Goal: Transaction & Acquisition: Obtain resource

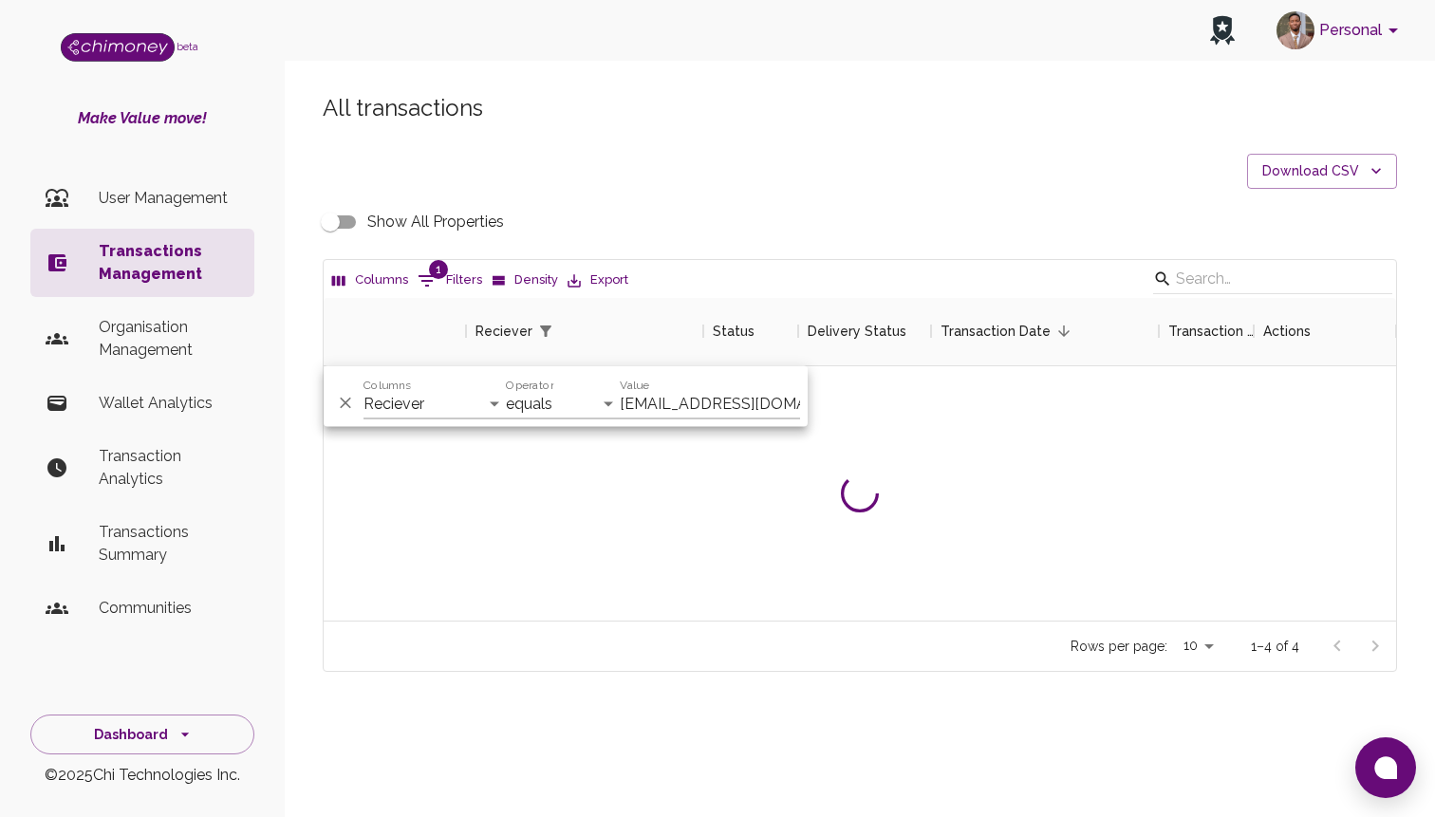
select select "email"
select select "equals"
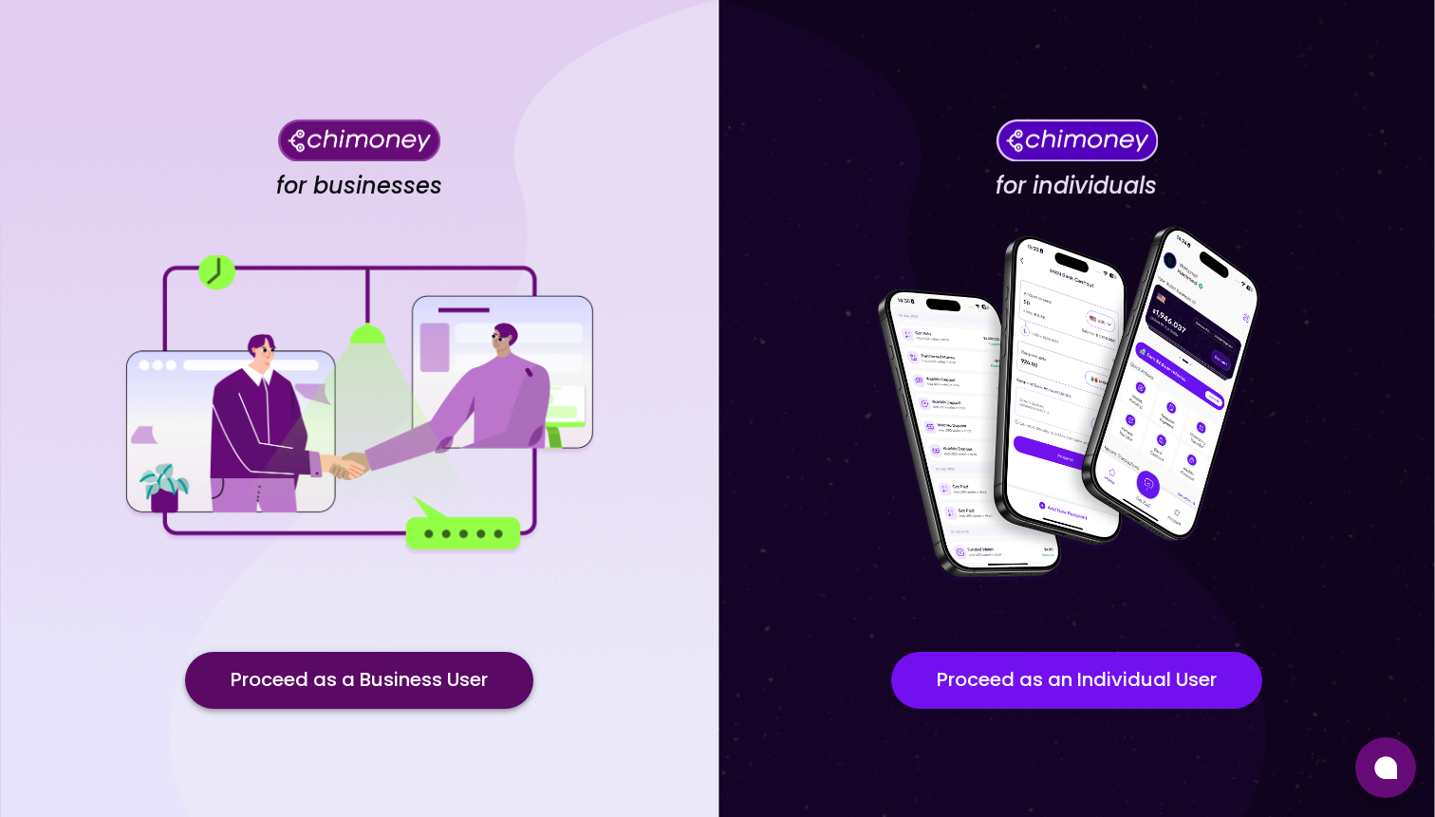
click at [426, 699] on button "Proceed as a Business User" at bounding box center [359, 680] width 348 height 57
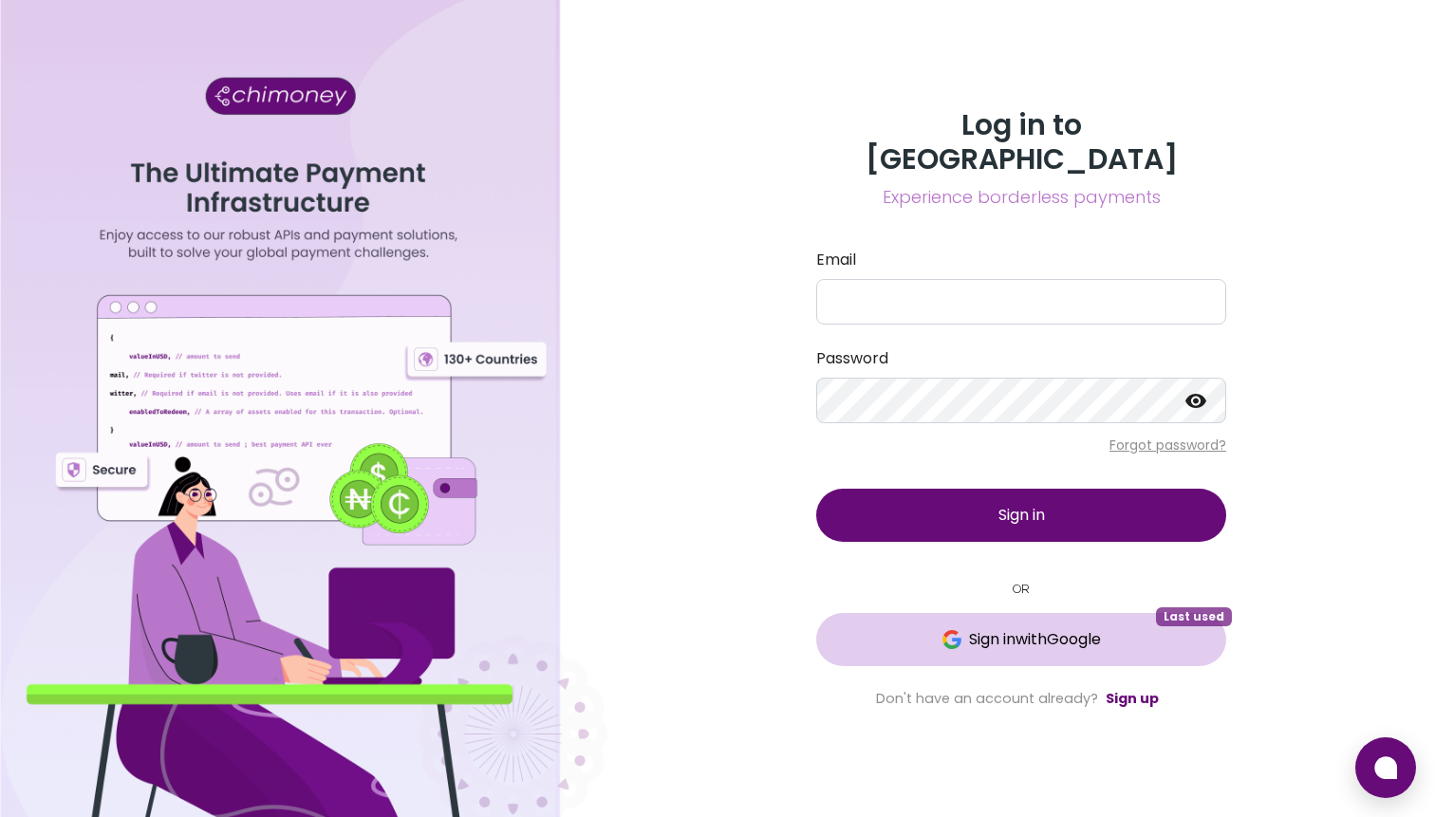
click at [1073, 613] on button "Sign in with Google Last used" at bounding box center [1021, 639] width 410 height 53
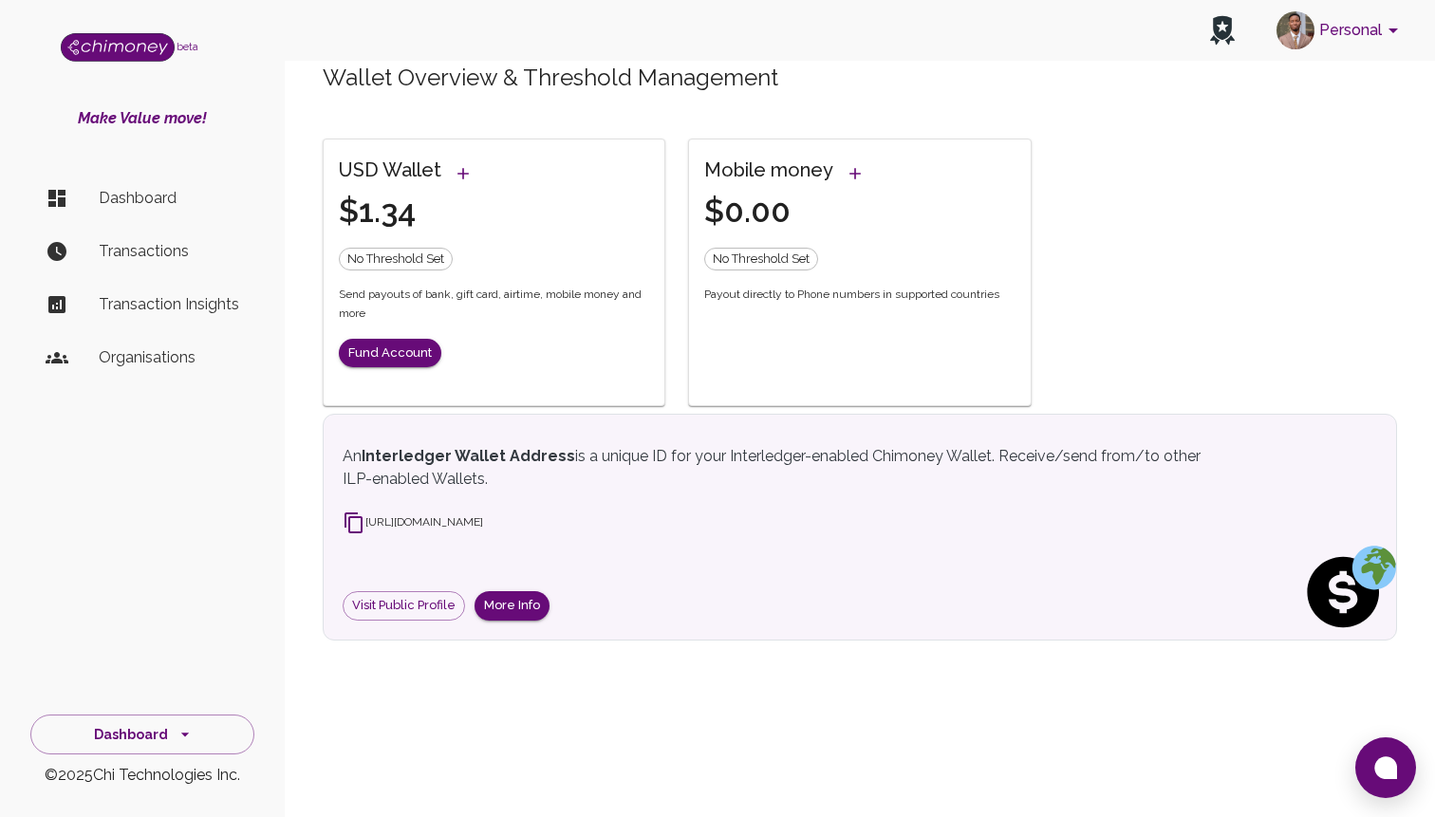
click at [144, 183] on li "Dashboard" at bounding box center [142, 199] width 224 height 46
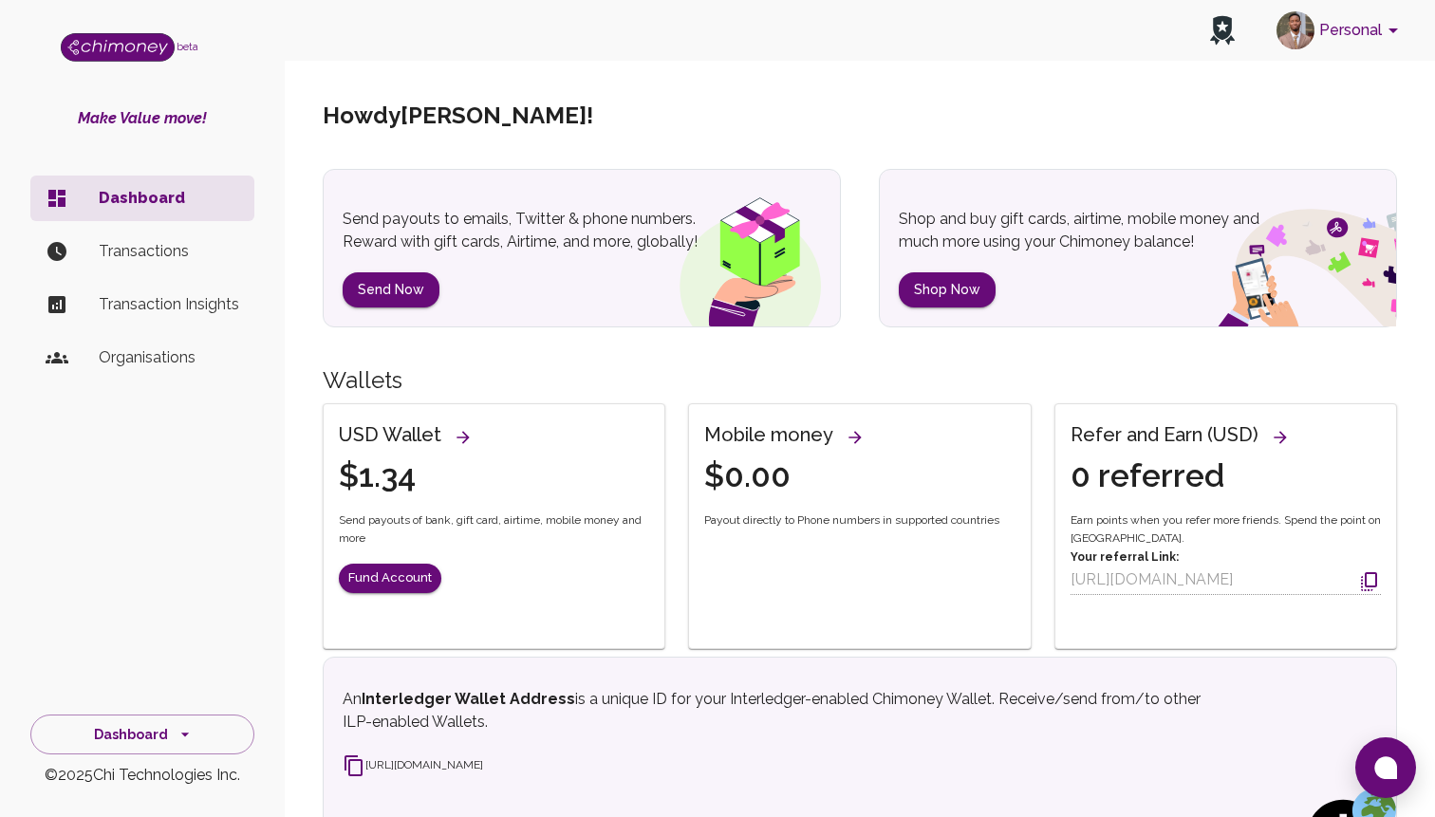
click at [1374, 32] on button "Personal" at bounding box center [1340, 30] width 143 height 49
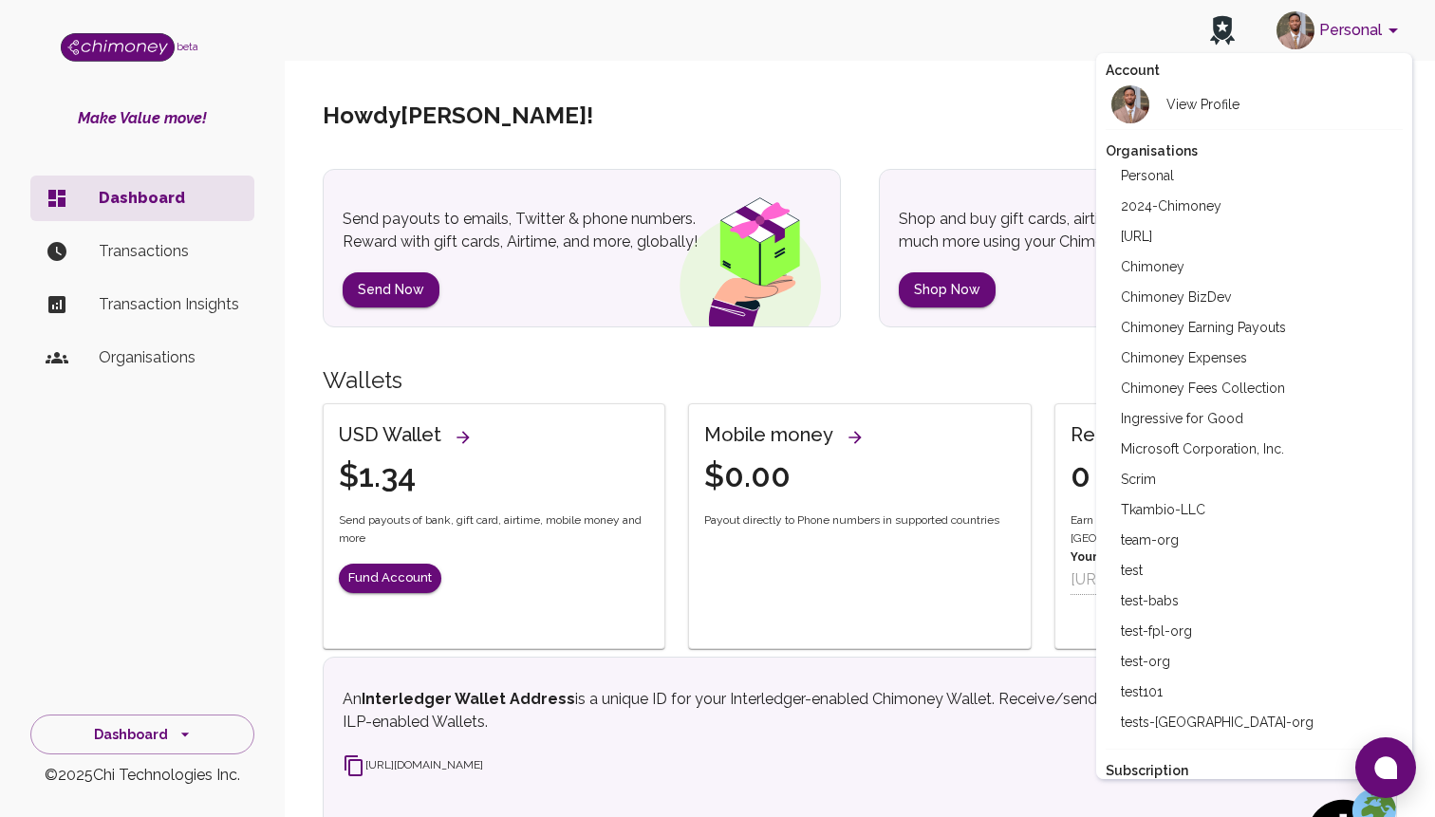
click at [1174, 256] on li "Chimoney" at bounding box center [1253, 266] width 297 height 30
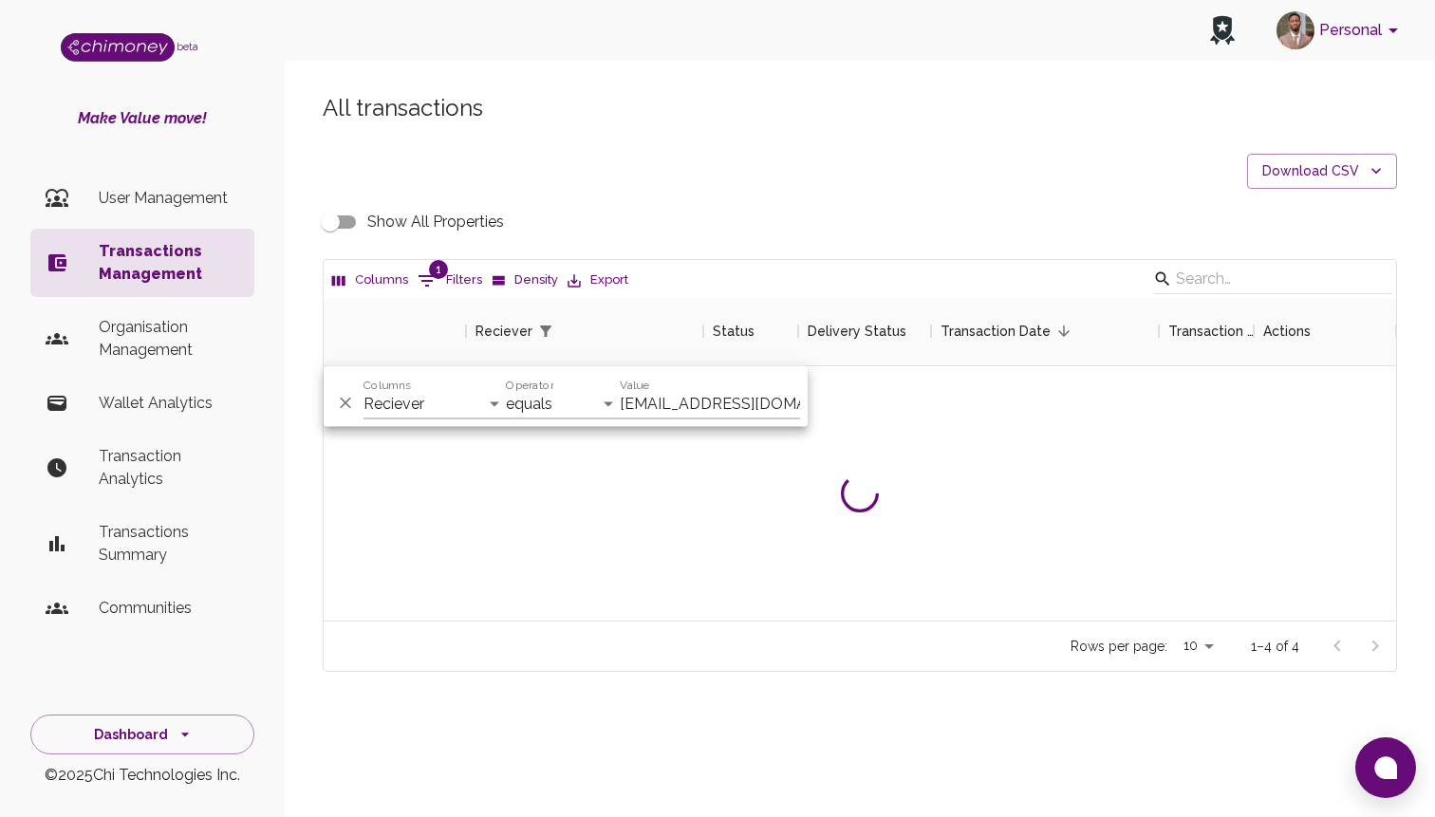
select select "email"
select select "equals"
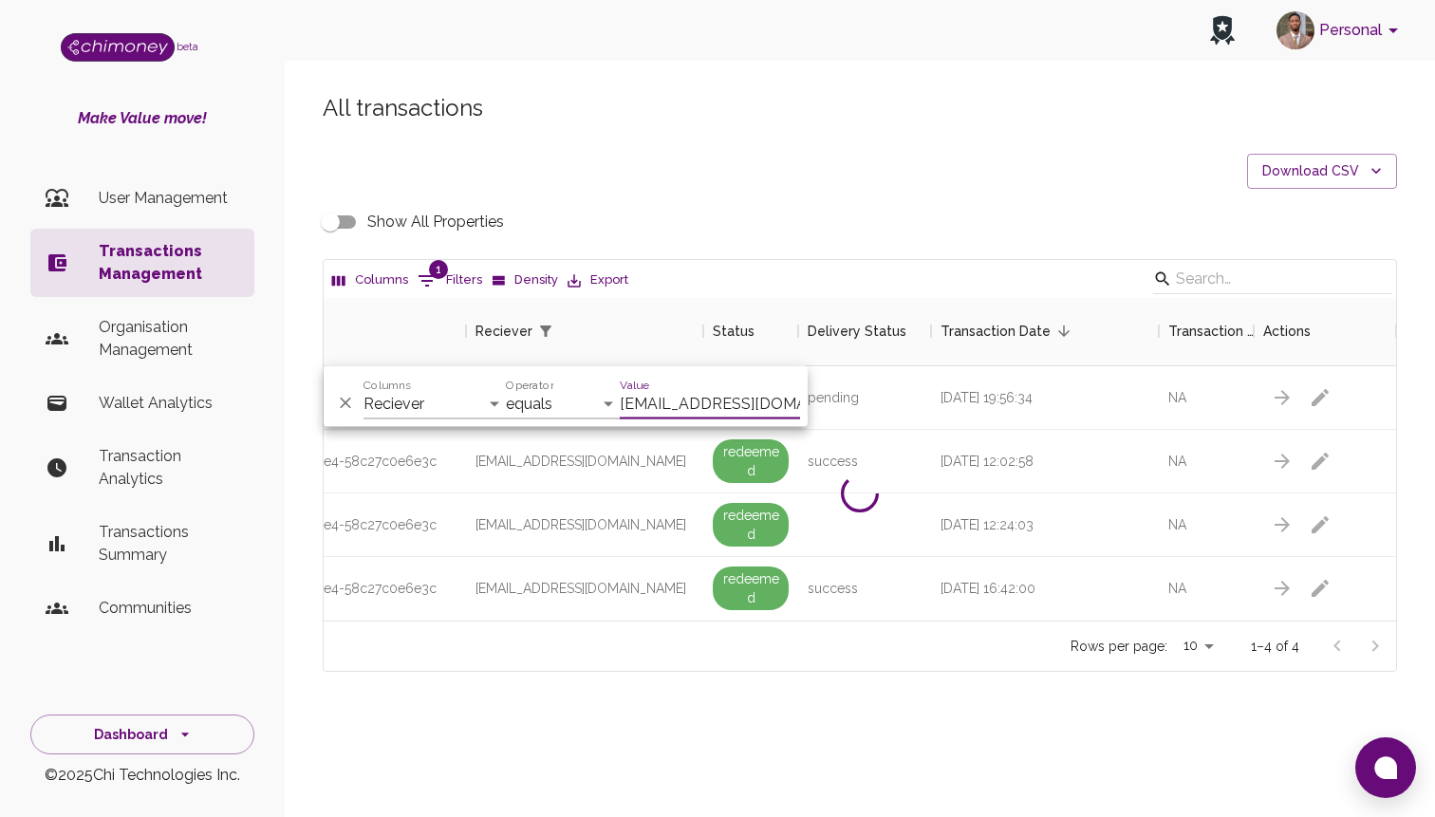
click at [354, 410] on icon "Delete" at bounding box center [345, 403] width 19 height 19
click at [160, 270] on p "Transactions Management" at bounding box center [169, 263] width 140 height 46
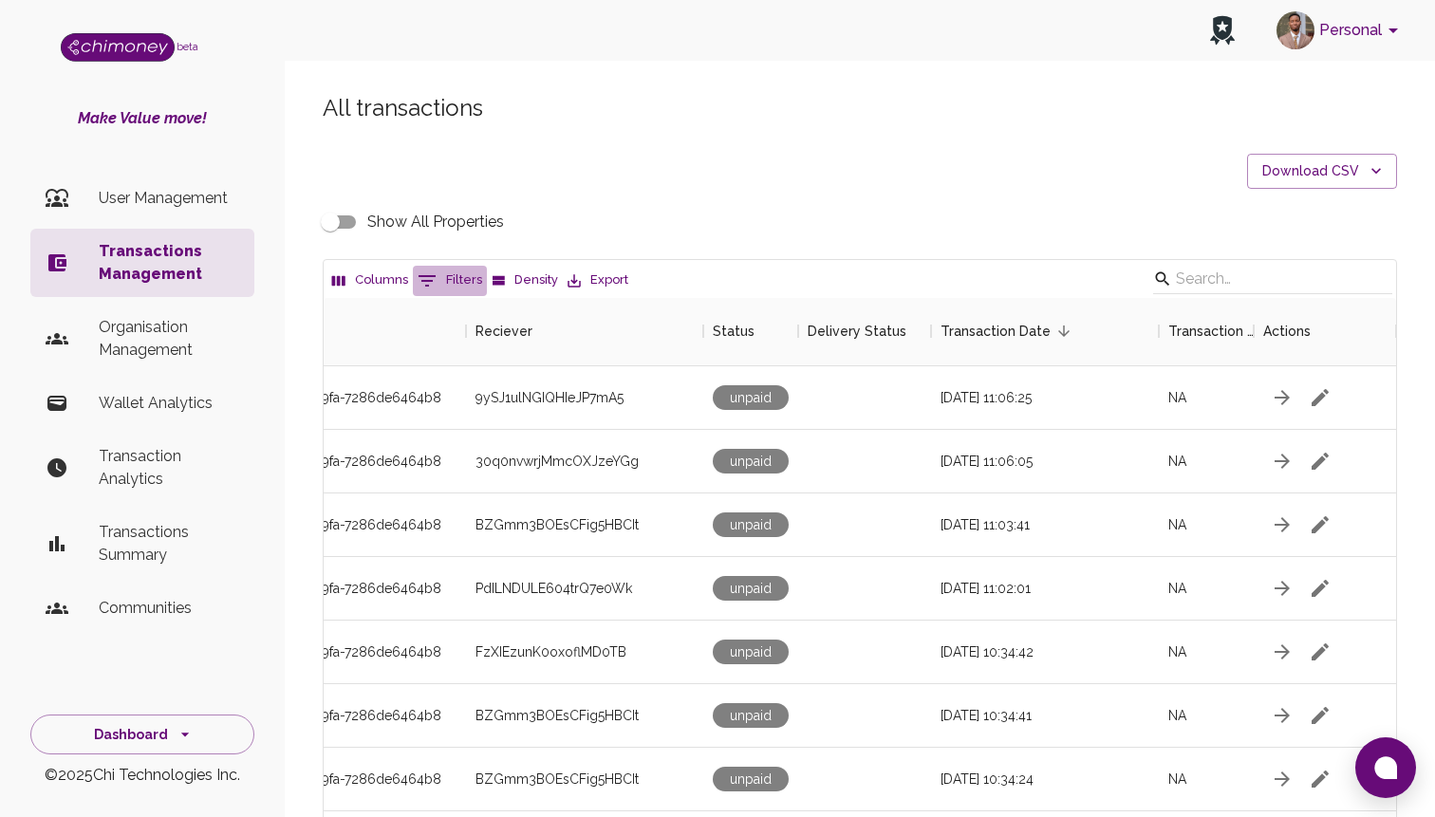
click at [433, 283] on icon "Show filters" at bounding box center [427, 280] width 23 height 23
select select "email"
select select "equals"
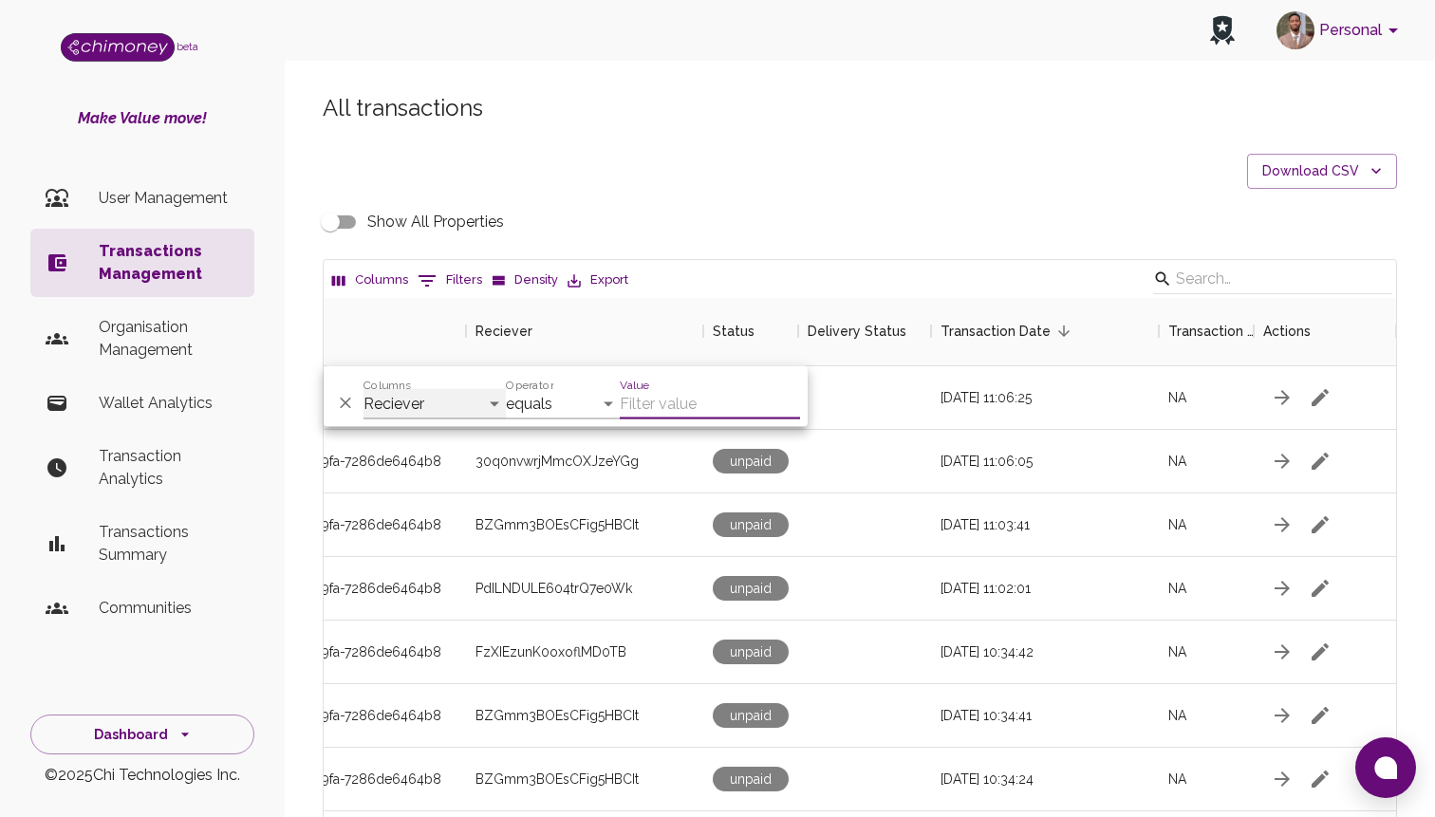
click at [429, 411] on select "Transaction Type Username Chi Ref Issue ID Value Amount Currency Fee ($) FX Rat…" at bounding box center [434, 404] width 142 height 30
select select "chiRef"
click at [363, 389] on select "Transaction Type Username Chi Ref Issue ID Value Amount Currency Fee ($) FX Rat…" at bounding box center [434, 404] width 142 height 30
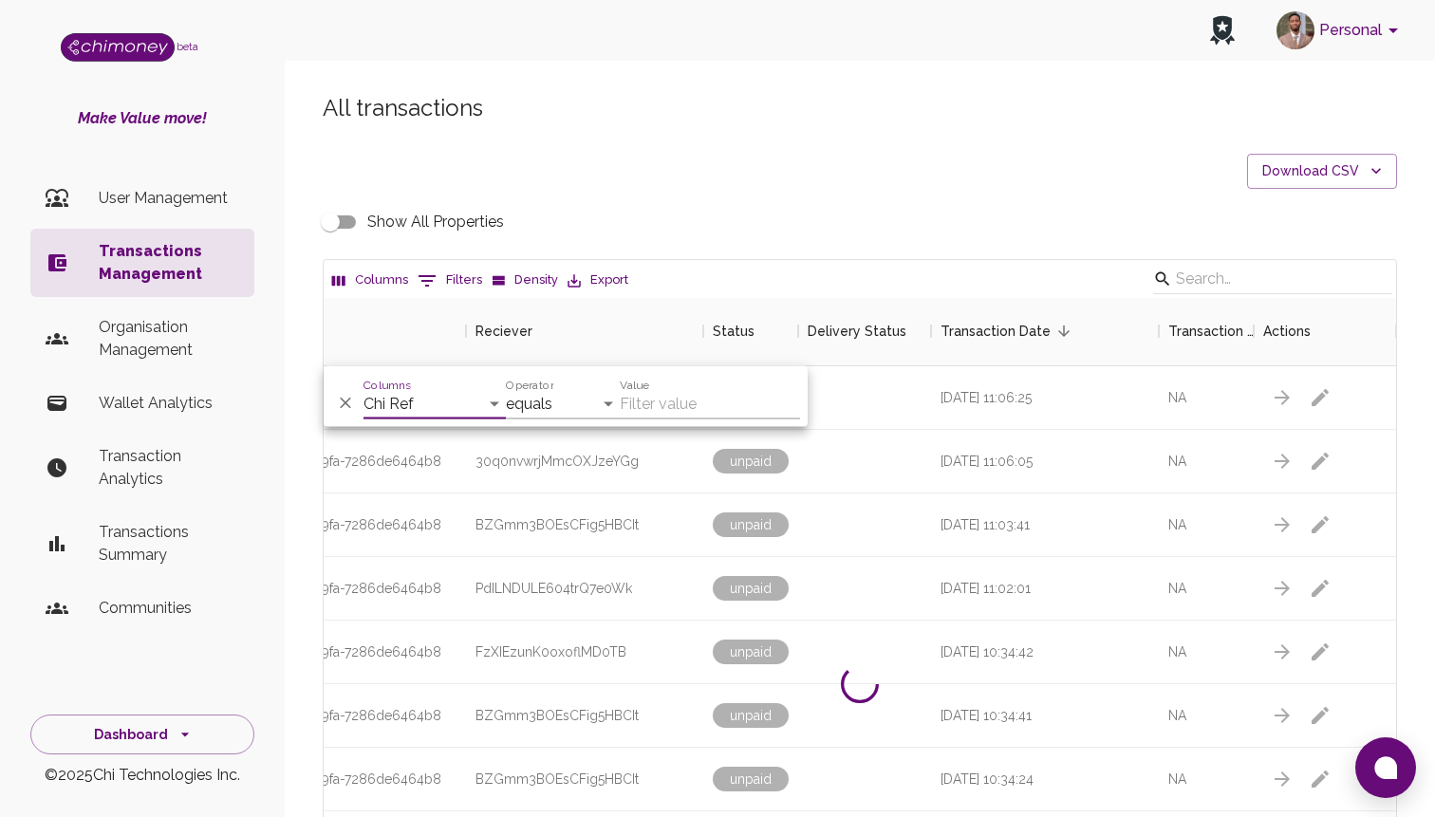
click at [700, 409] on input "Value" at bounding box center [710, 404] width 180 height 30
paste input "e1918d45-8ca5-464f-a733-8ef39e4d8359"
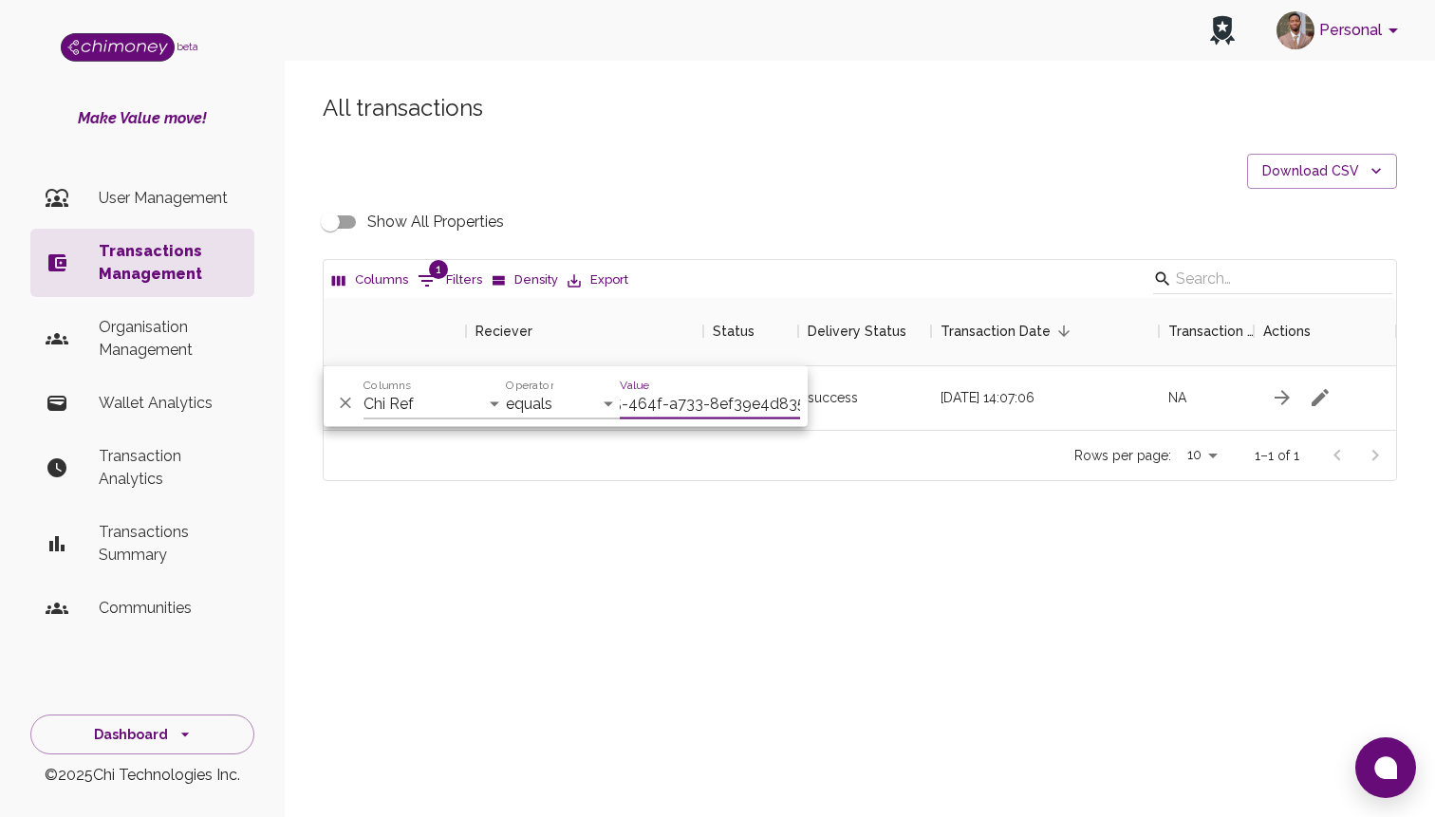
type input "e1918d45-8ca5-464f-a733-8ef39e4d8359"
click at [885, 461] on div "Rows per page: 10 10 1–1 of 1" at bounding box center [860, 455] width 1072 height 50
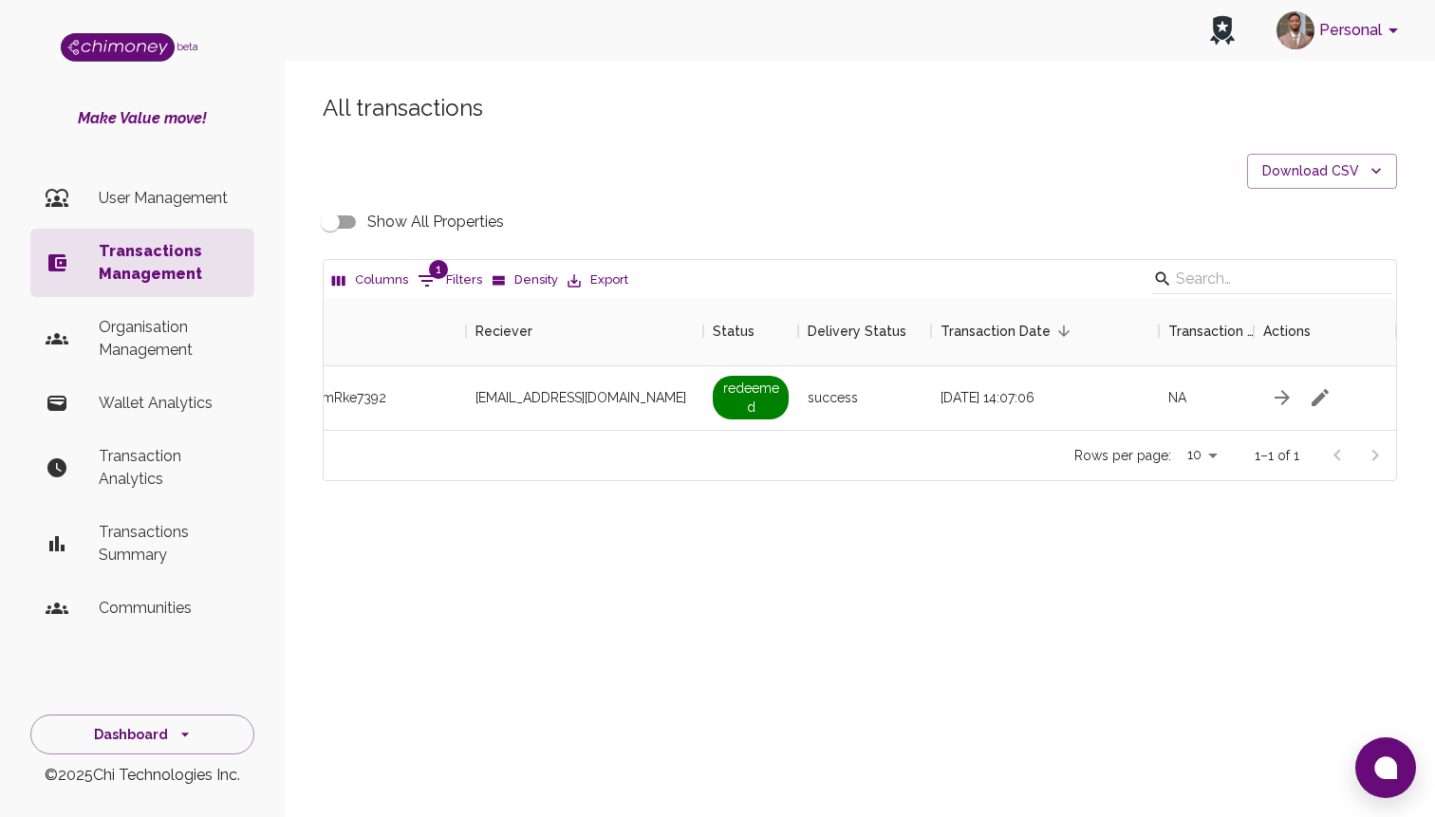
click at [330, 221] on input "Show All Properties" at bounding box center [330, 222] width 108 height 36
checkbox input "true"
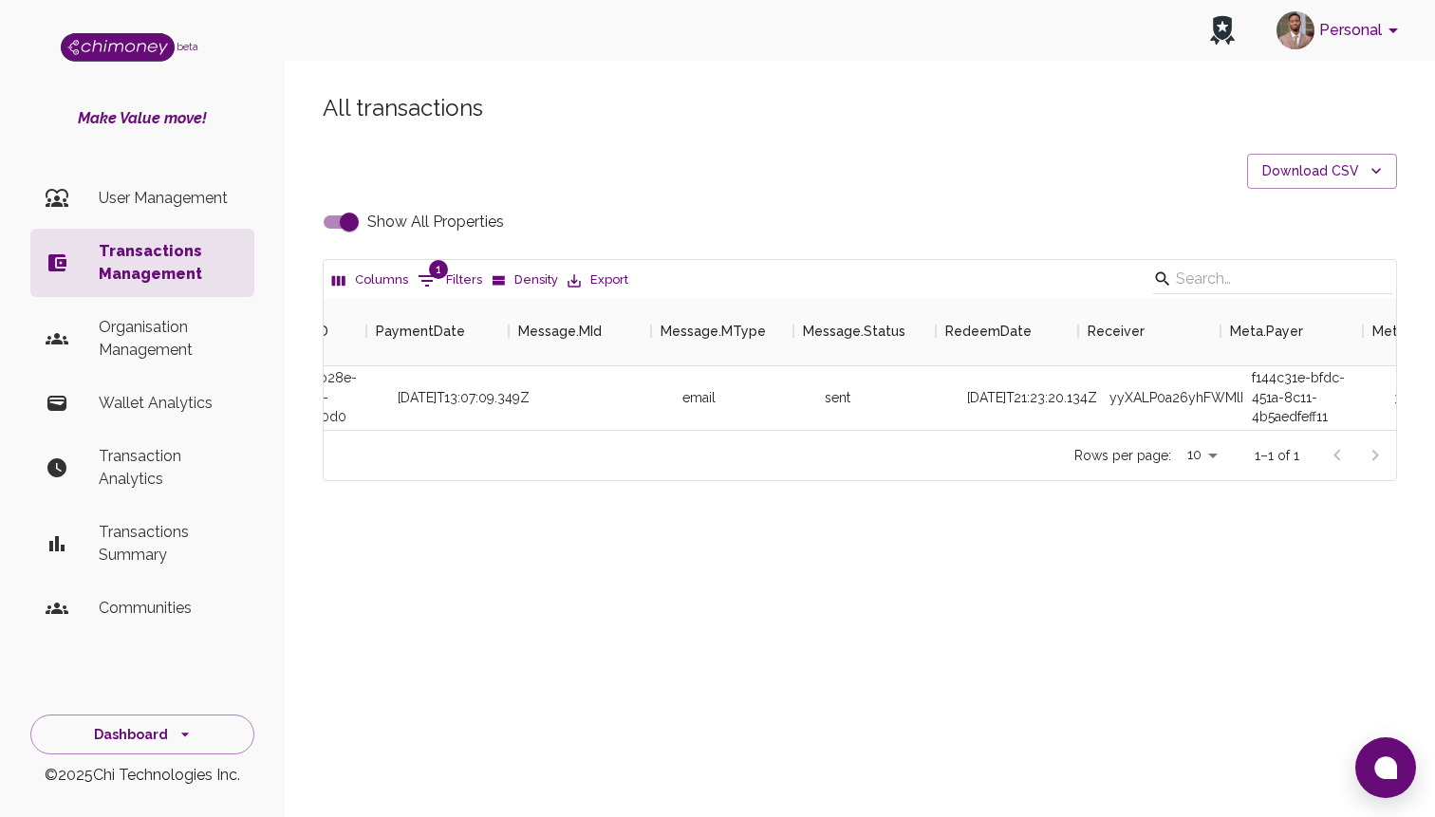
scroll to position [0, 2668]
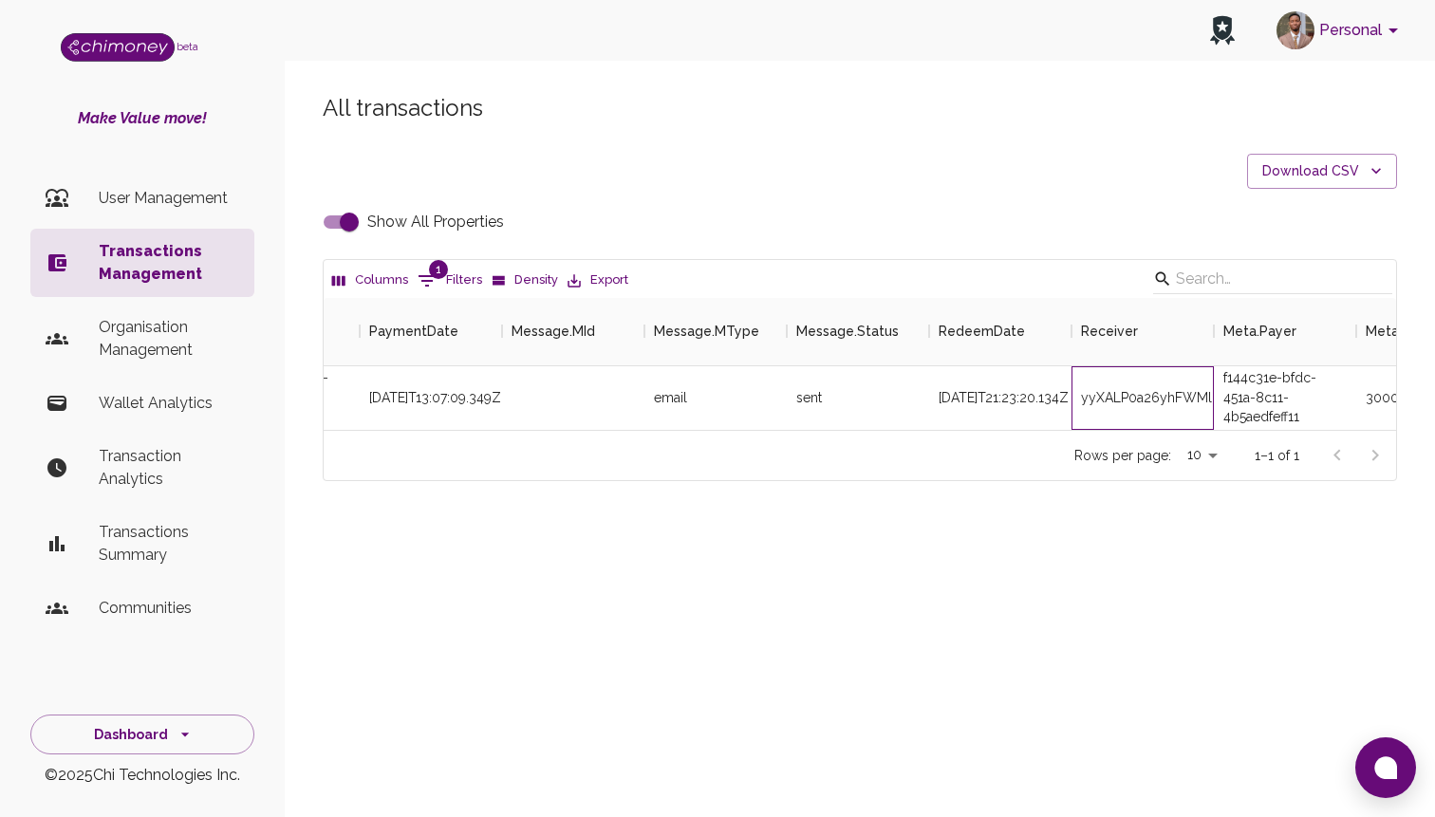
click at [1151, 393] on div "yyXALP0a26yhFWMlPUsk" at bounding box center [1142, 398] width 142 height 64
copy div "yyXALP0a26yhFWMlPUsk"
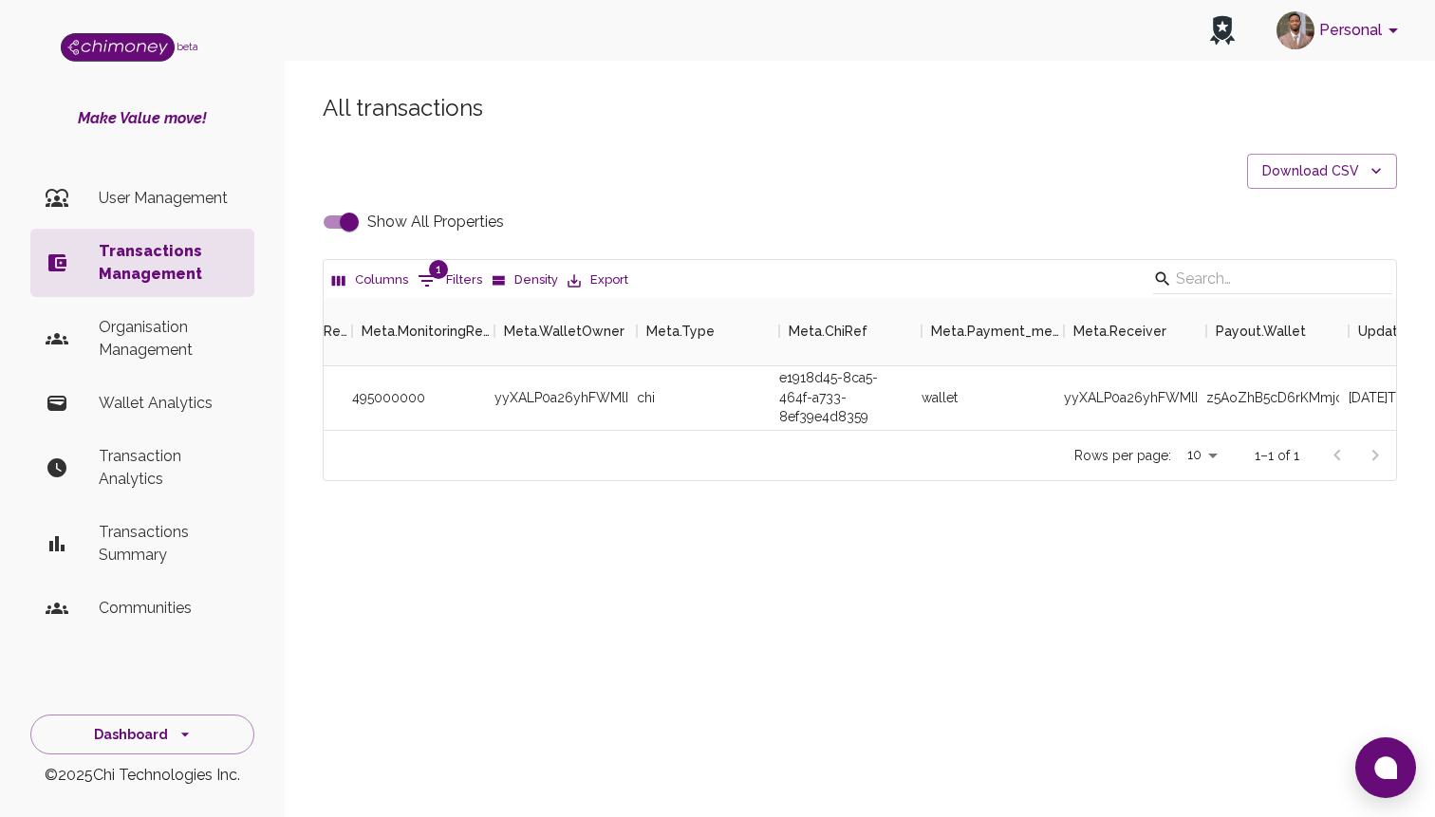
scroll to position [0, 4556]
click at [151, 398] on p "Wallet Analytics" at bounding box center [169, 403] width 140 height 23
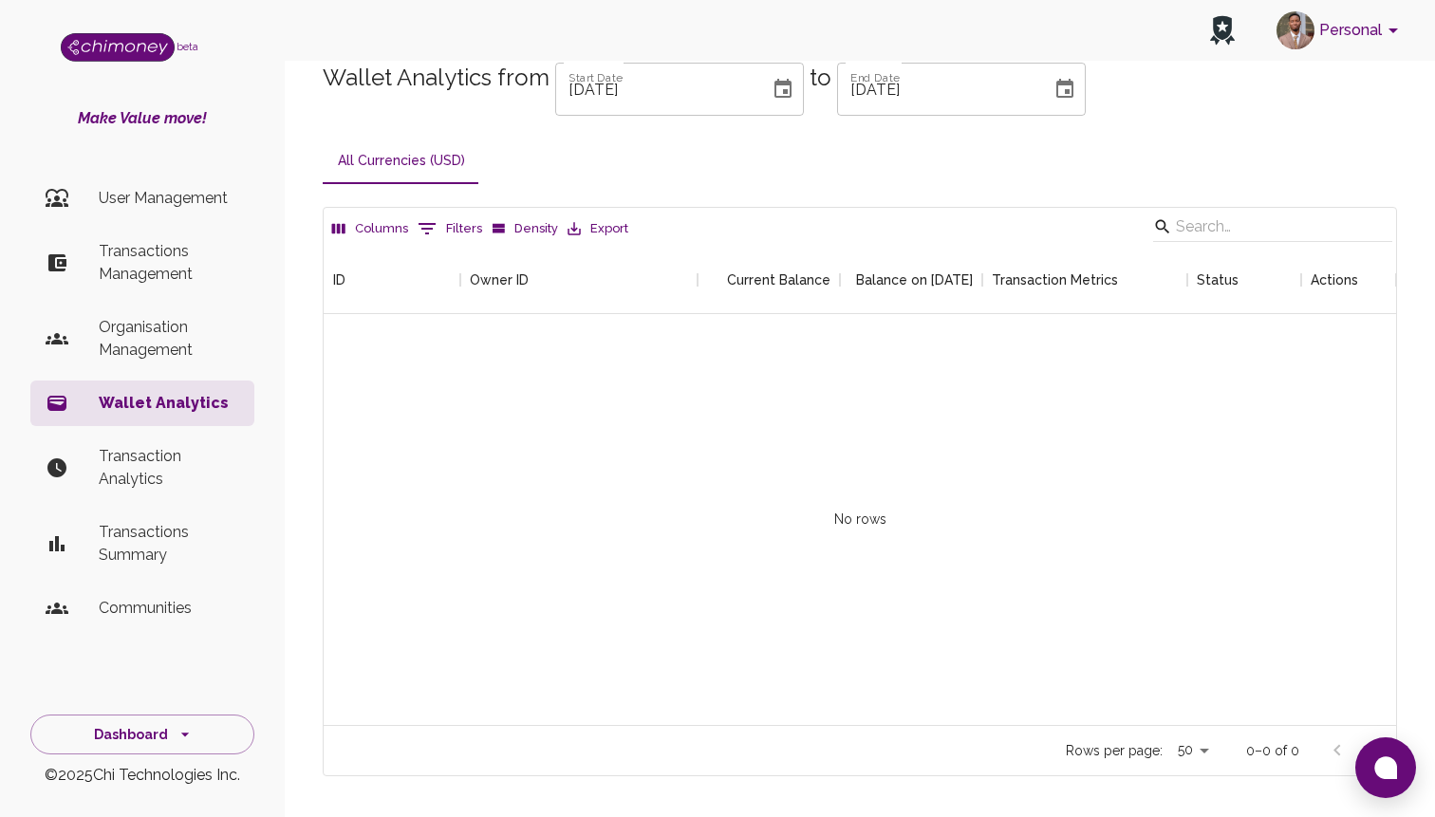
scroll to position [479, 1072]
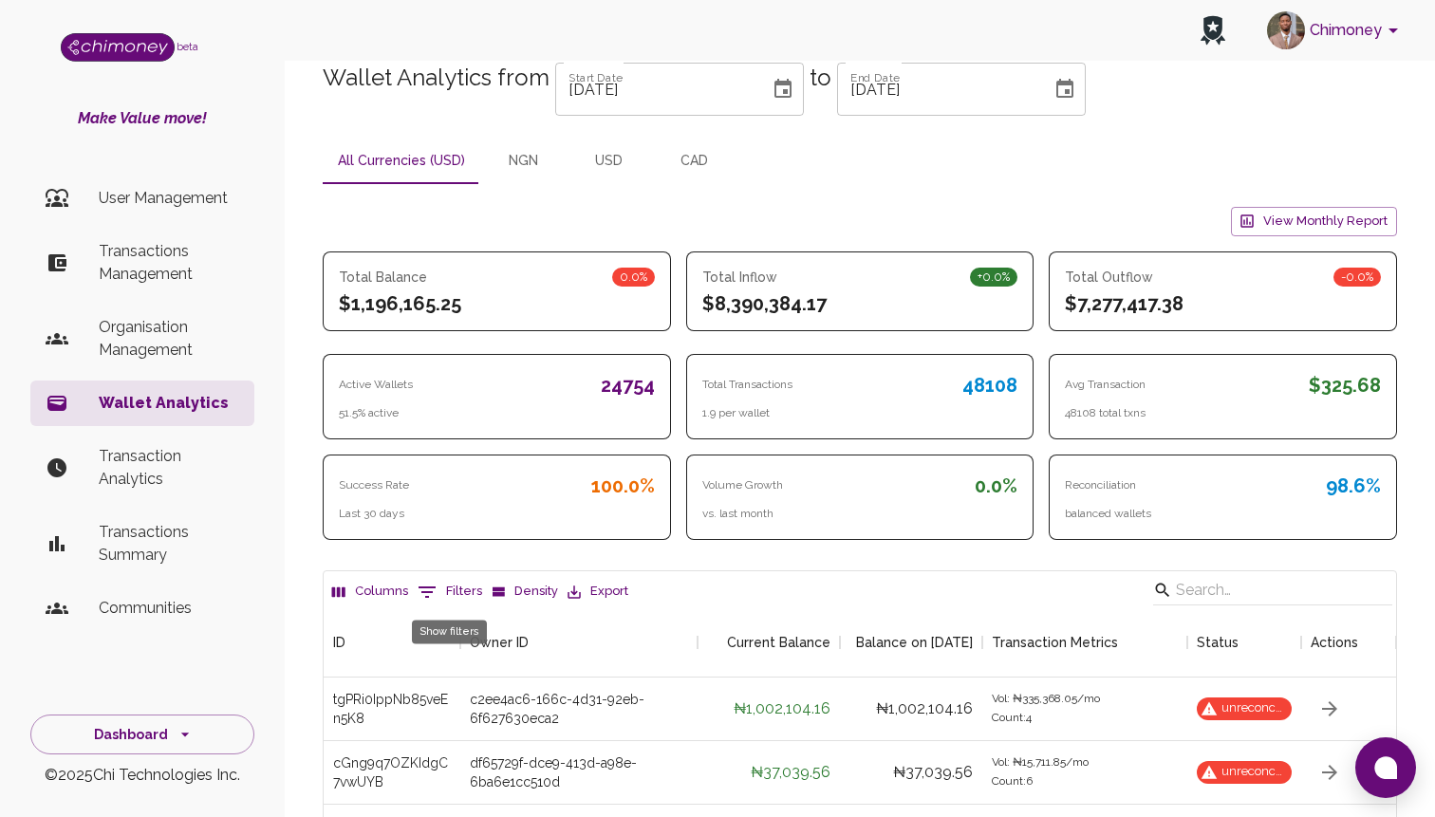
click at [455, 591] on button "0 Filters" at bounding box center [450, 592] width 74 height 30
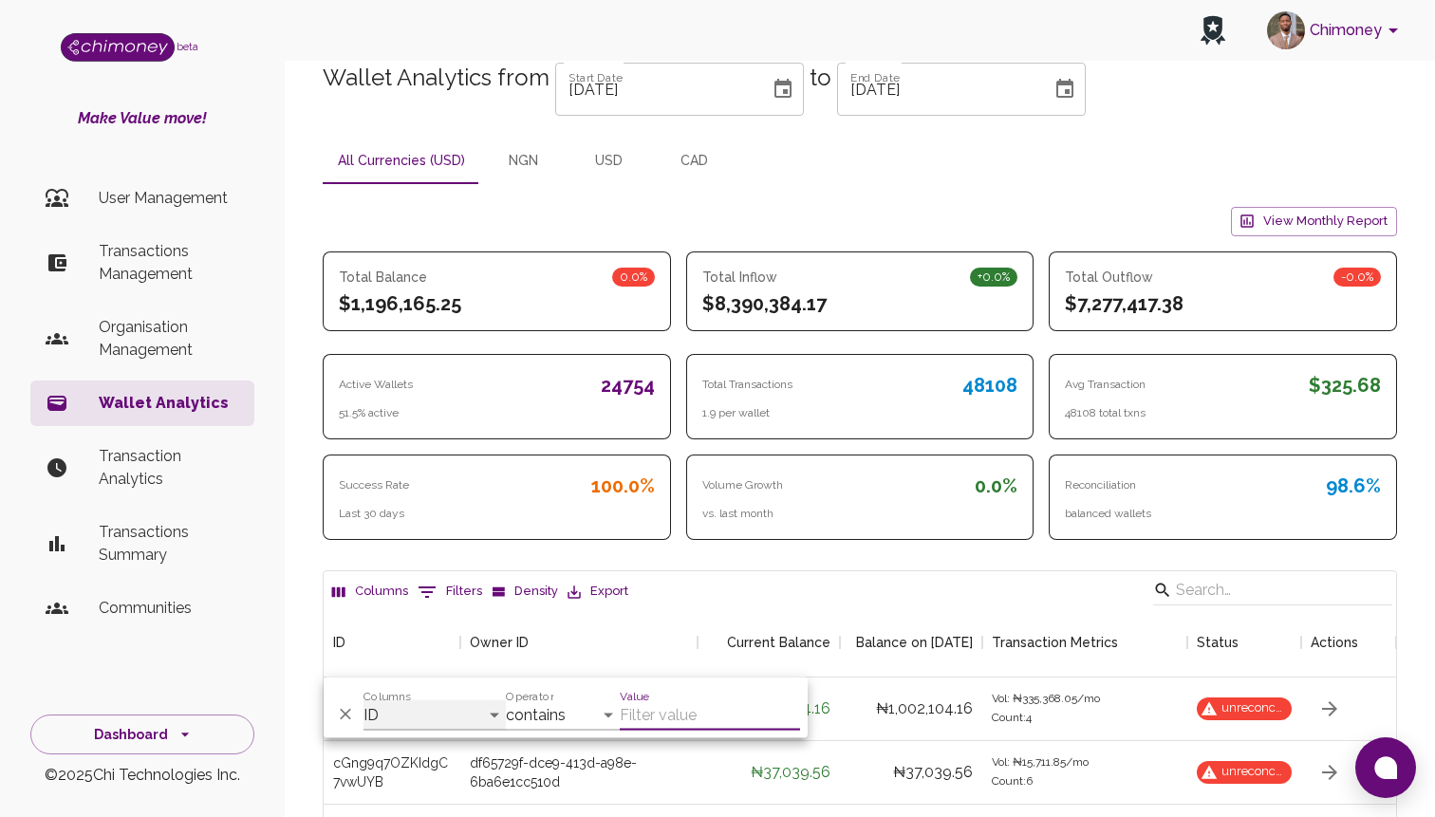
click at [413, 710] on select "ID Owner ID Current Balance Balance on 03/10/2025 Transaction Metrics Status Ac…" at bounding box center [434, 715] width 142 height 30
click at [363, 700] on select "ID Owner ID Current Balance Balance on 03/10/2025 Transaction Metrics Status Ac…" at bounding box center [434, 715] width 142 height 30
click at [557, 715] on select "contains equals starts with ends with is empty is not empty is any of" at bounding box center [563, 715] width 114 height 30
select select "equals"
click at [506, 700] on select "contains equals starts with ends with is empty is not empty is any of" at bounding box center [563, 715] width 114 height 30
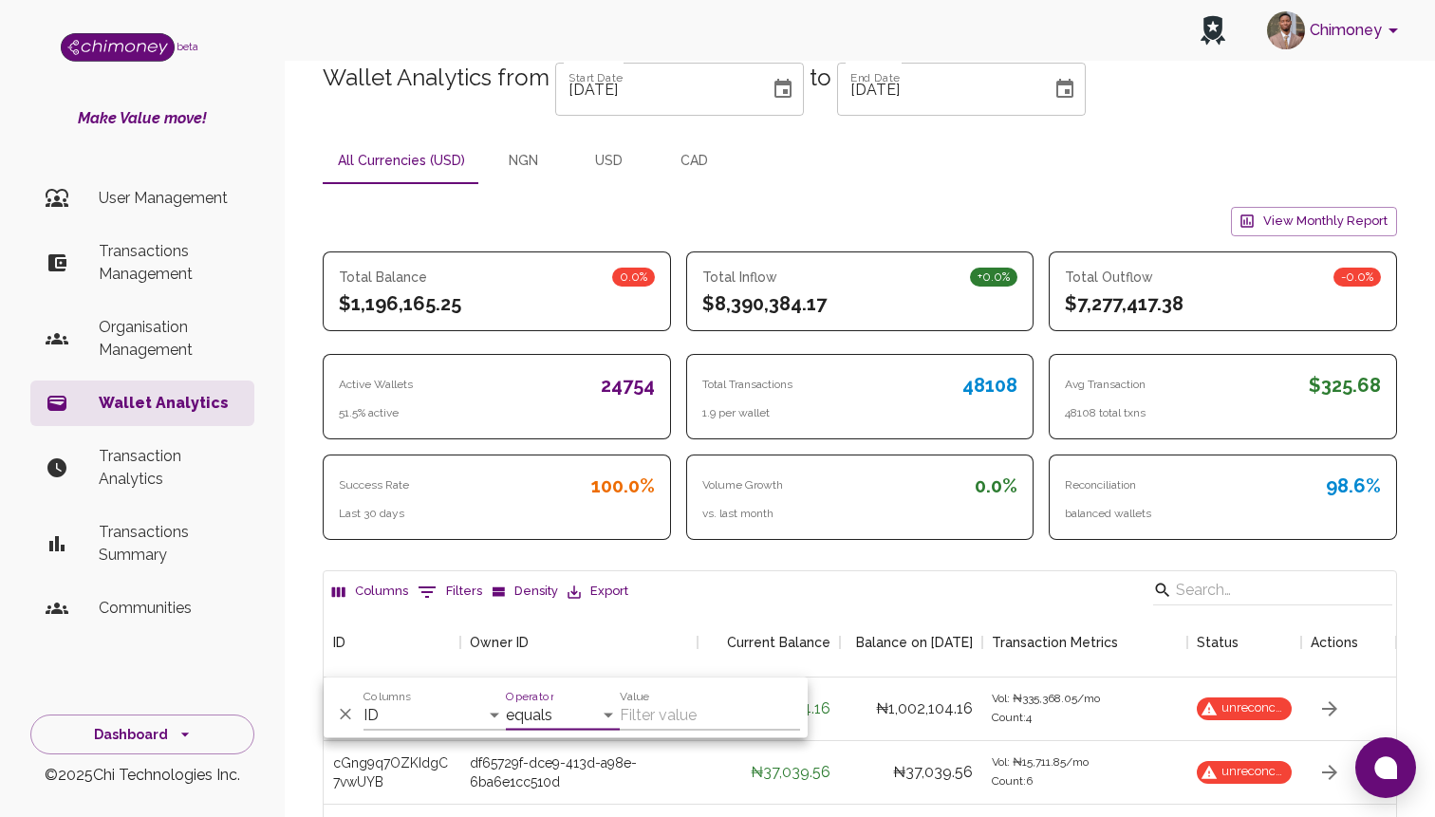
click at [650, 709] on input "Value" at bounding box center [710, 715] width 180 height 30
paste input "yyXALP0a26yhFWMlPUsk"
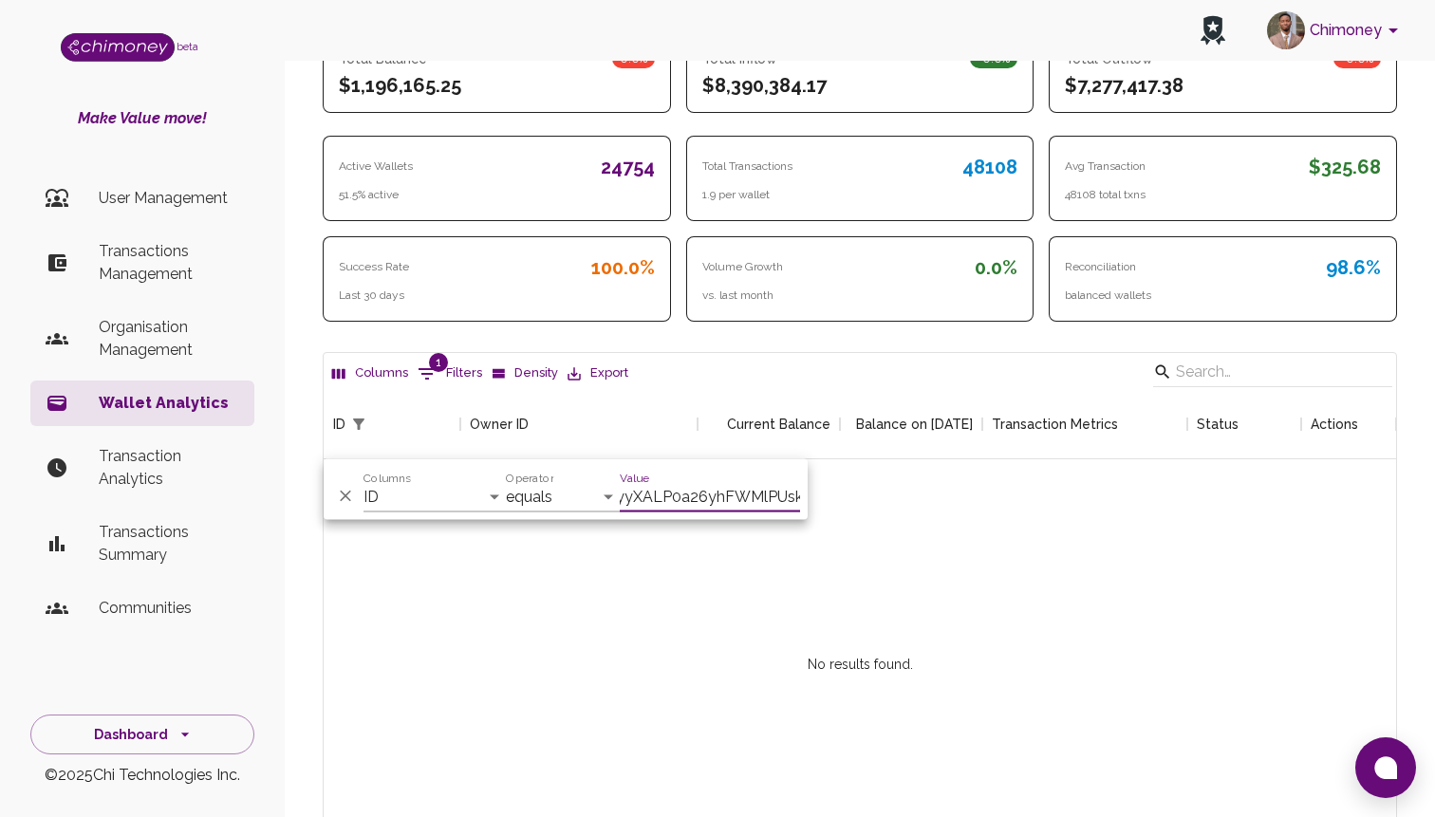
scroll to position [225, 0]
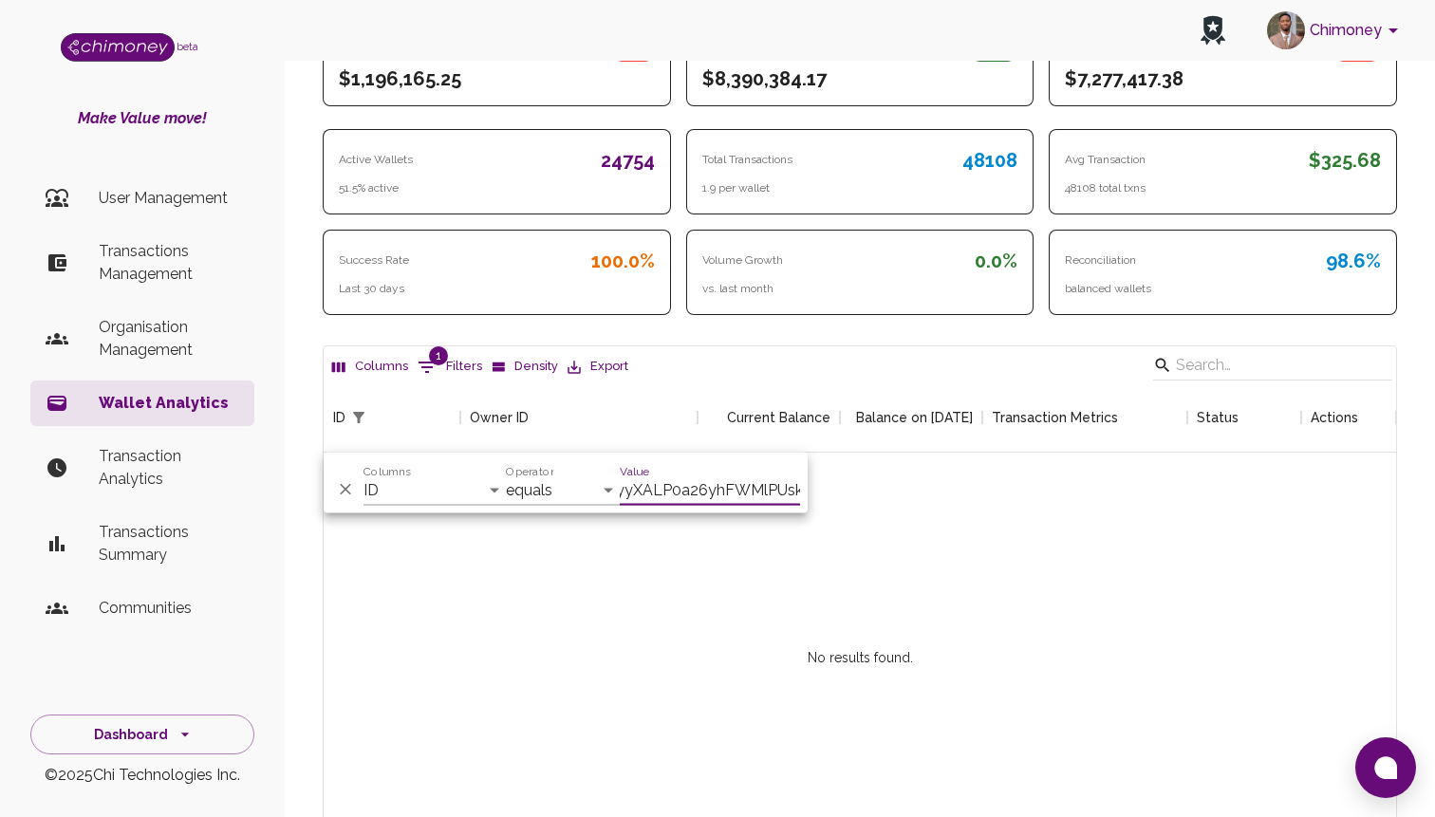
type input "yyXALP0a26yhFWMlPUsk"
click at [457, 489] on select "ID Owner ID Current Balance Balance on 03/10/2025 Transaction Metrics Status Ac…" at bounding box center [434, 490] width 142 height 30
select select "owner"
click at [363, 475] on select "ID Owner ID Current Balance Balance on 03/10/2025 Transaction Metrics Status Ac…" at bounding box center [434, 490] width 142 height 30
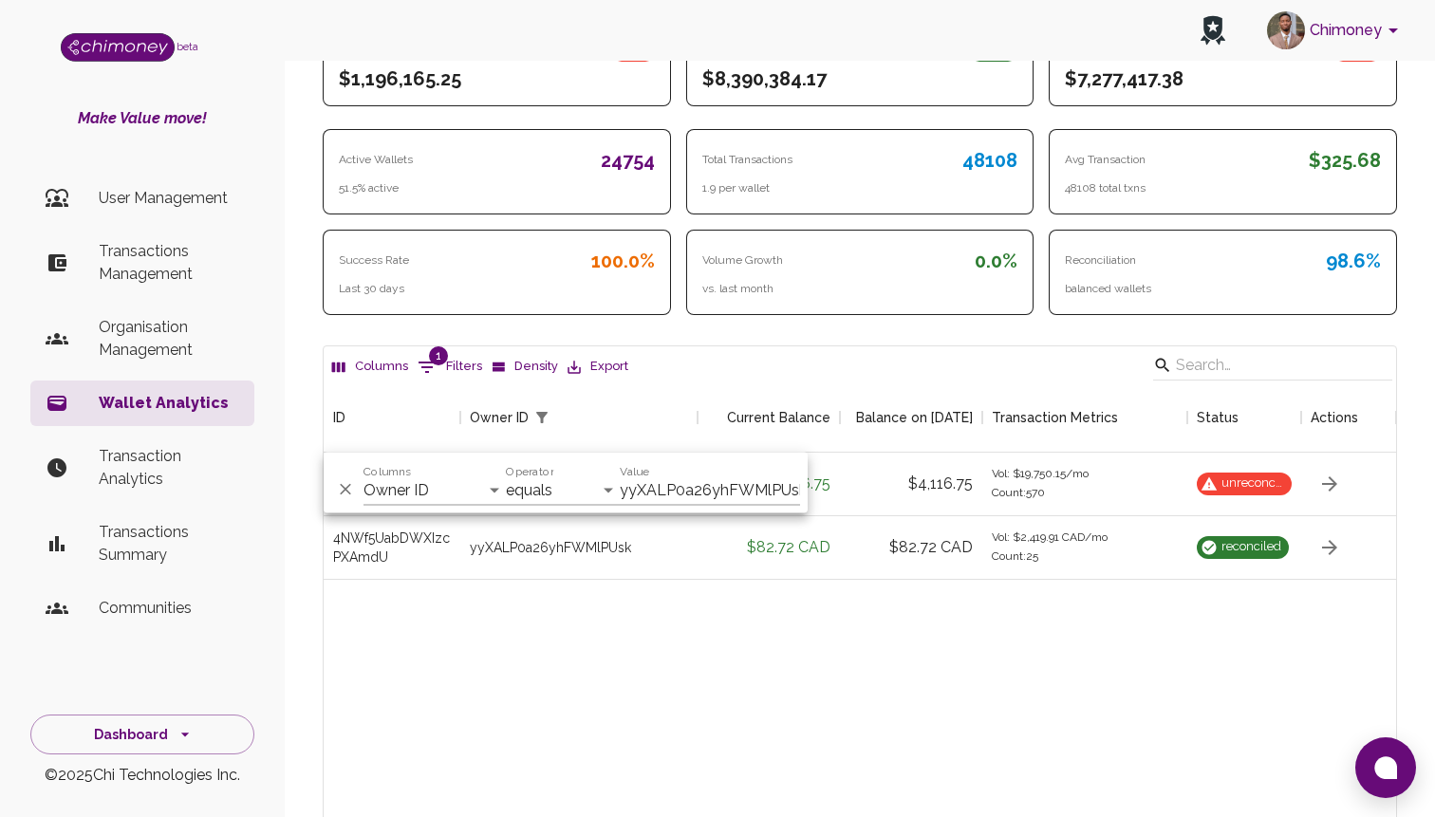
click at [899, 613] on div "z5AoZhB5cD6rKMmjogIa yyXALP0a26yhFWMlPUsk $4,116.75 $4,116.75 Vol: $19,750.15 /…" at bounding box center [860, 658] width 1072 height 411
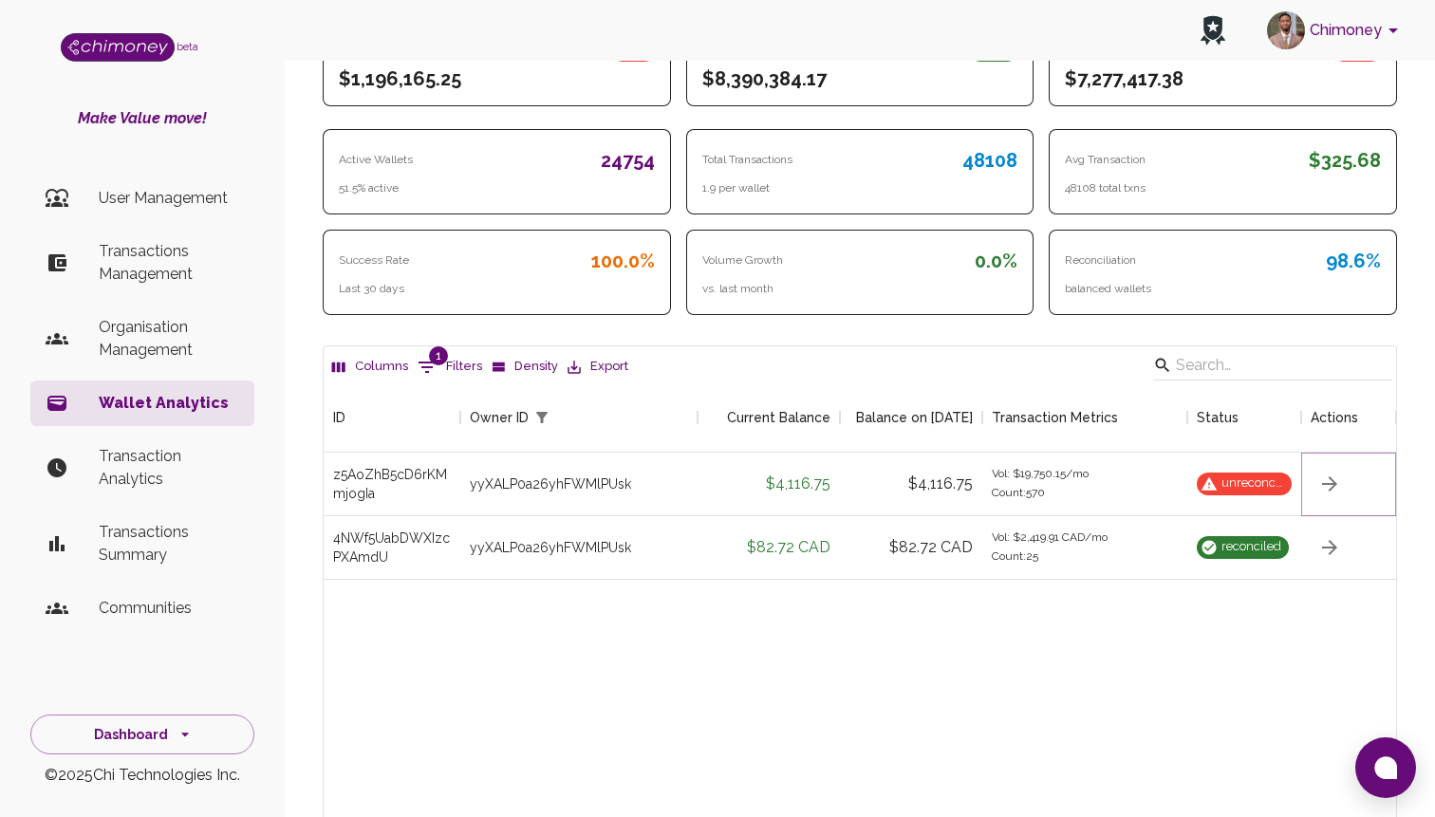
click at [1321, 477] on icon "button" at bounding box center [1329, 484] width 23 height 23
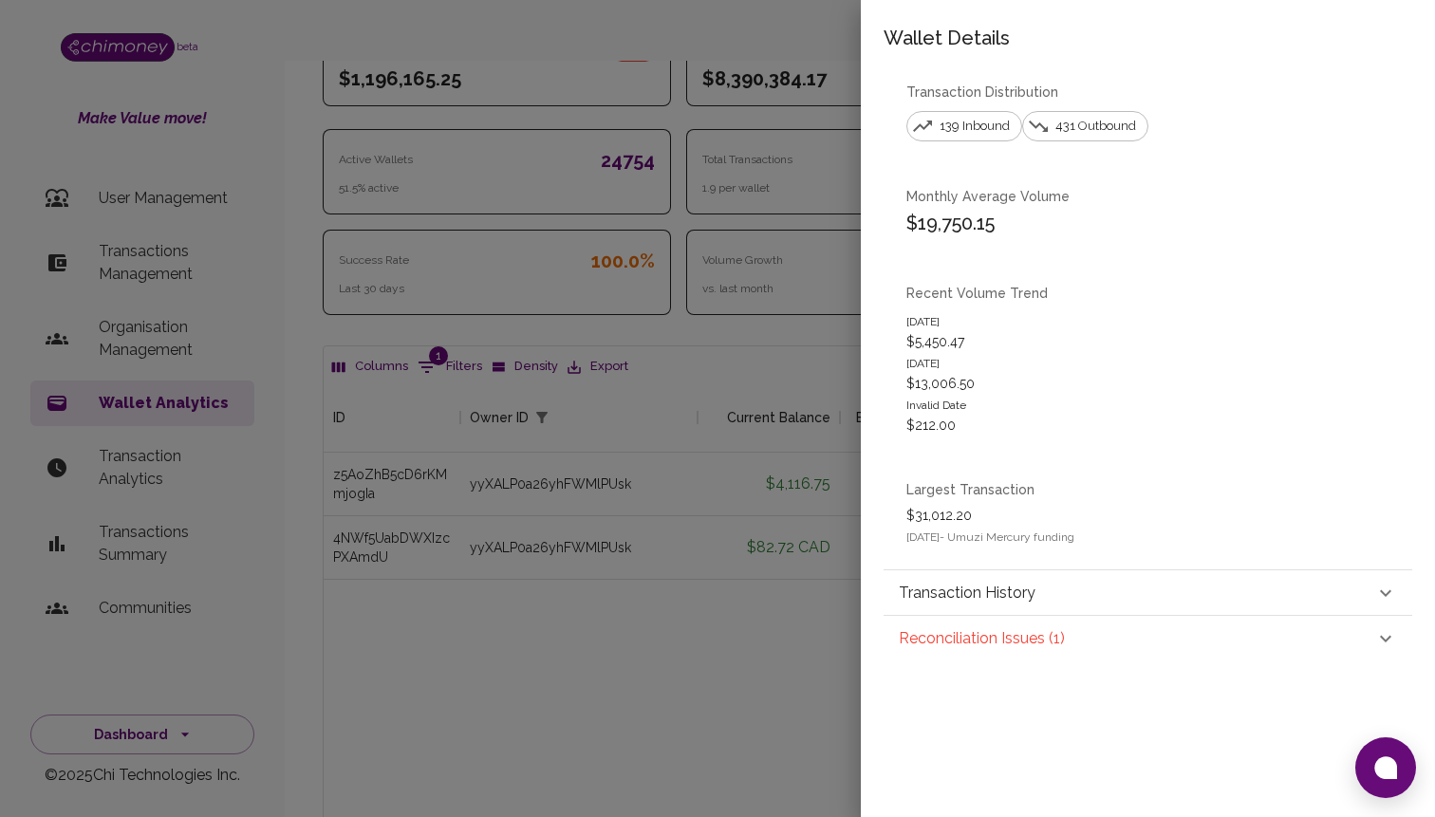
click at [1007, 589] on p "Transaction History" at bounding box center [967, 593] width 137 height 23
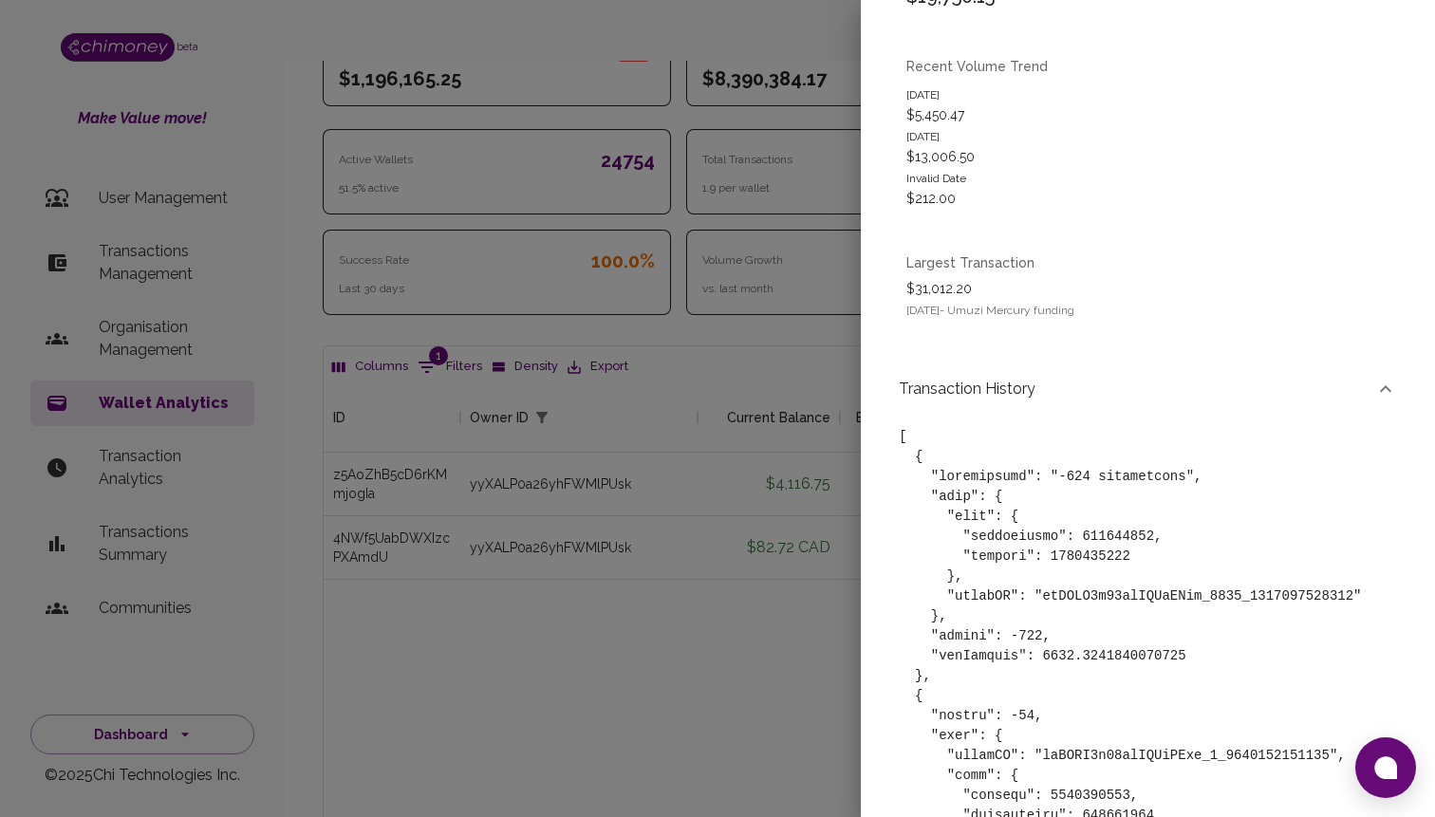
scroll to position [222, 0]
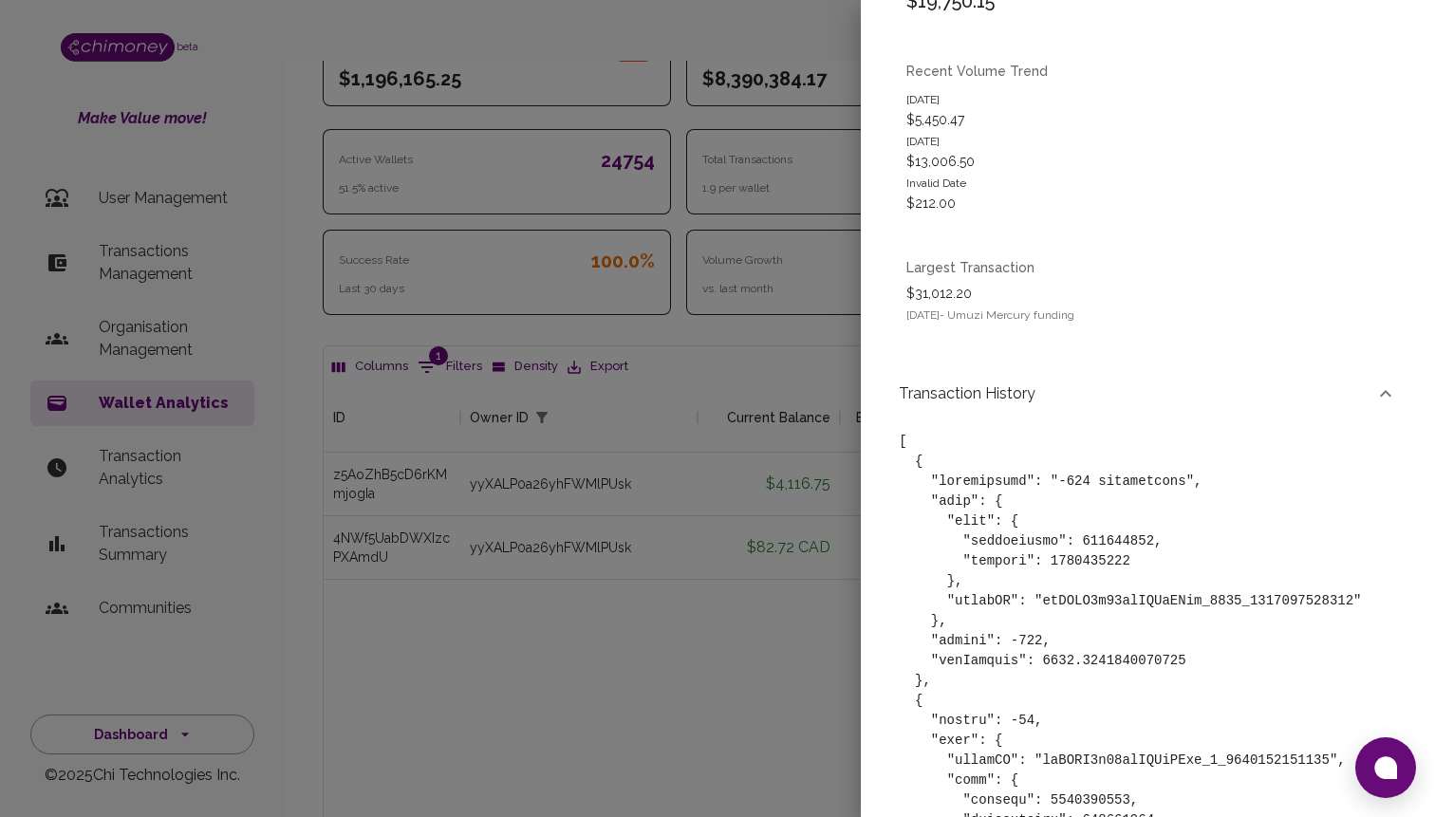
click at [831, 541] on div at bounding box center [717, 408] width 1435 height 817
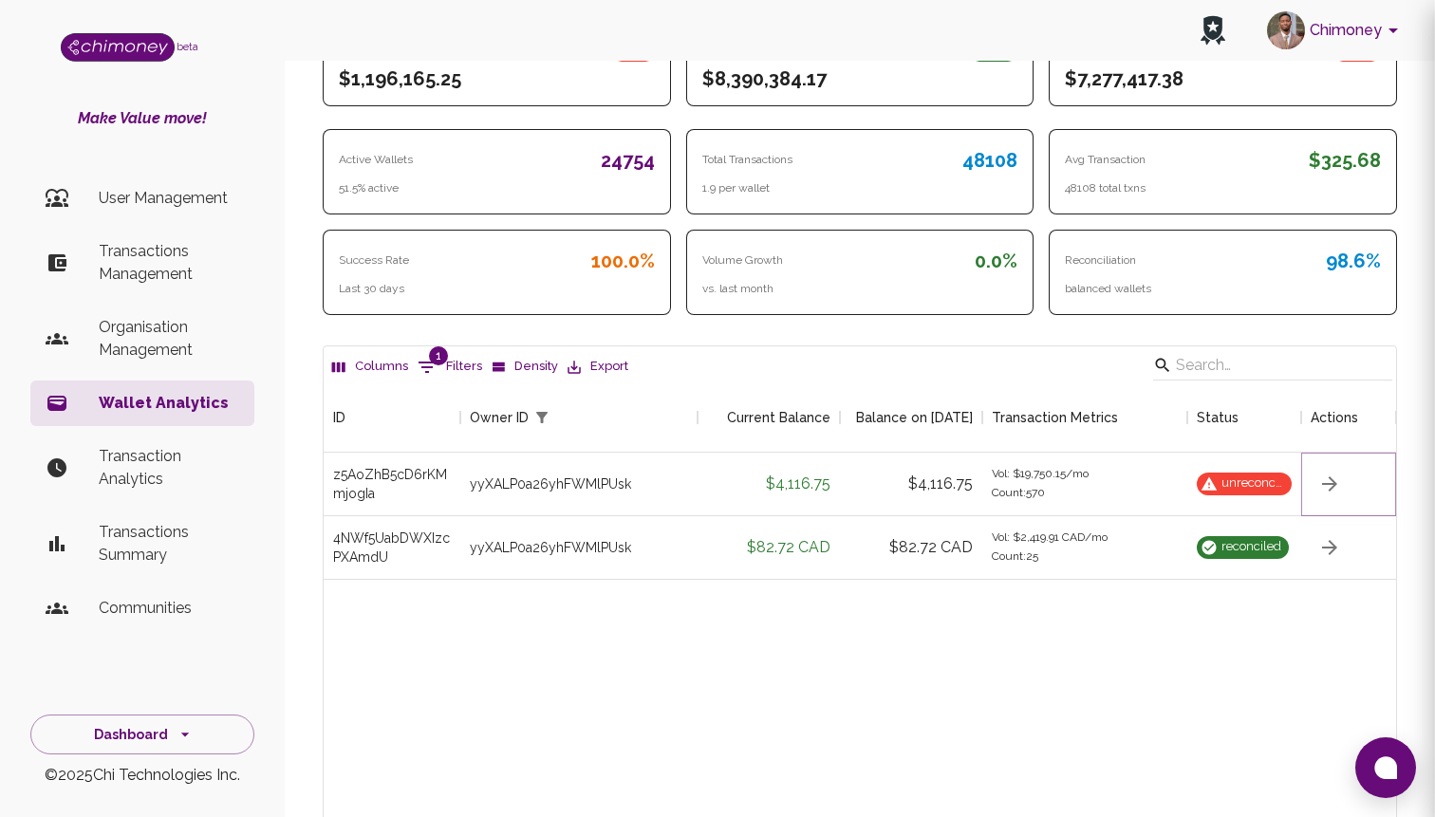
scroll to position [0, 0]
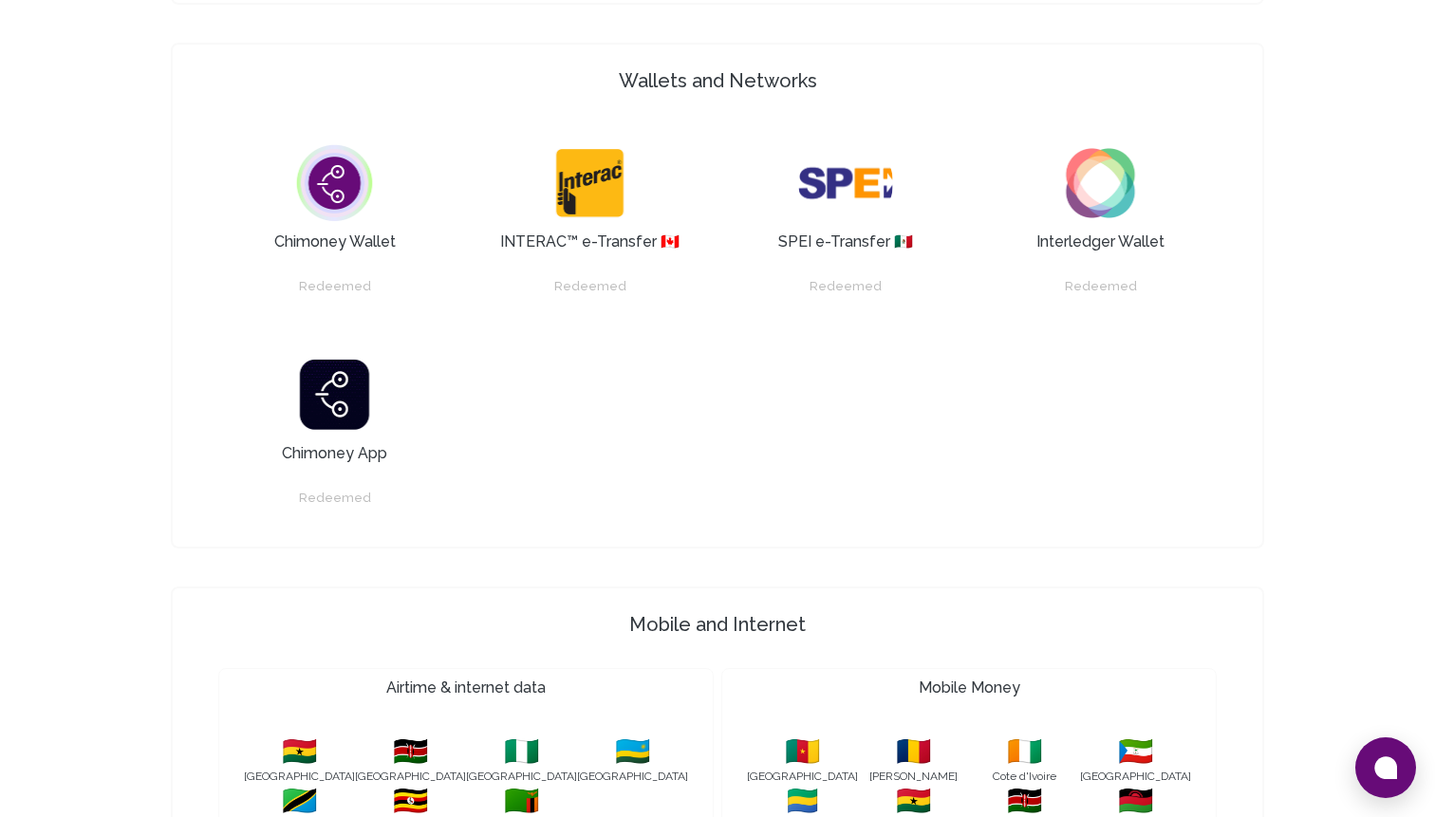
scroll to position [1504, 0]
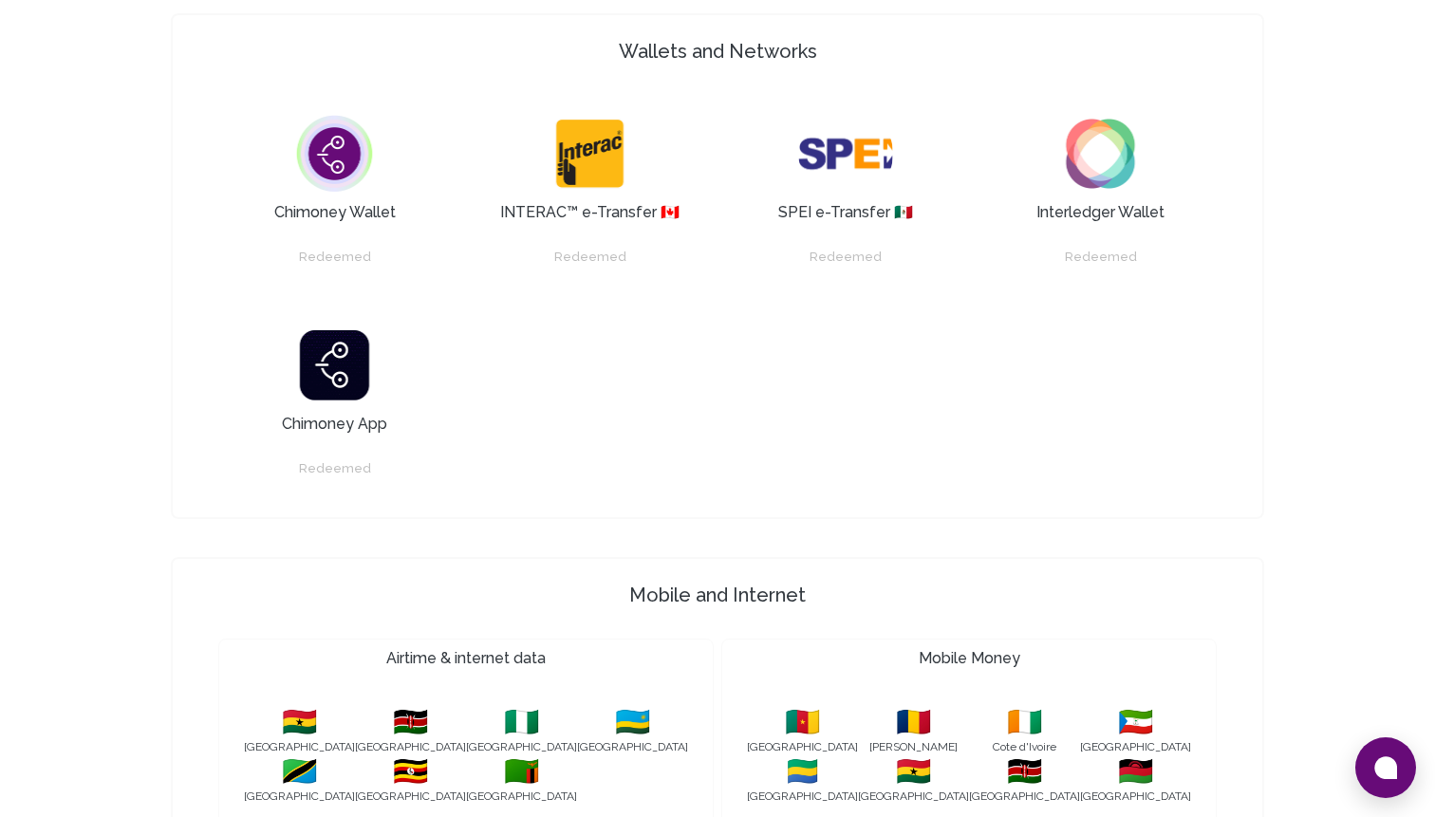
click at [668, 115] on div "INTERAC™ e-Transfer 🇨🇦" at bounding box center [590, 165] width 232 height 118
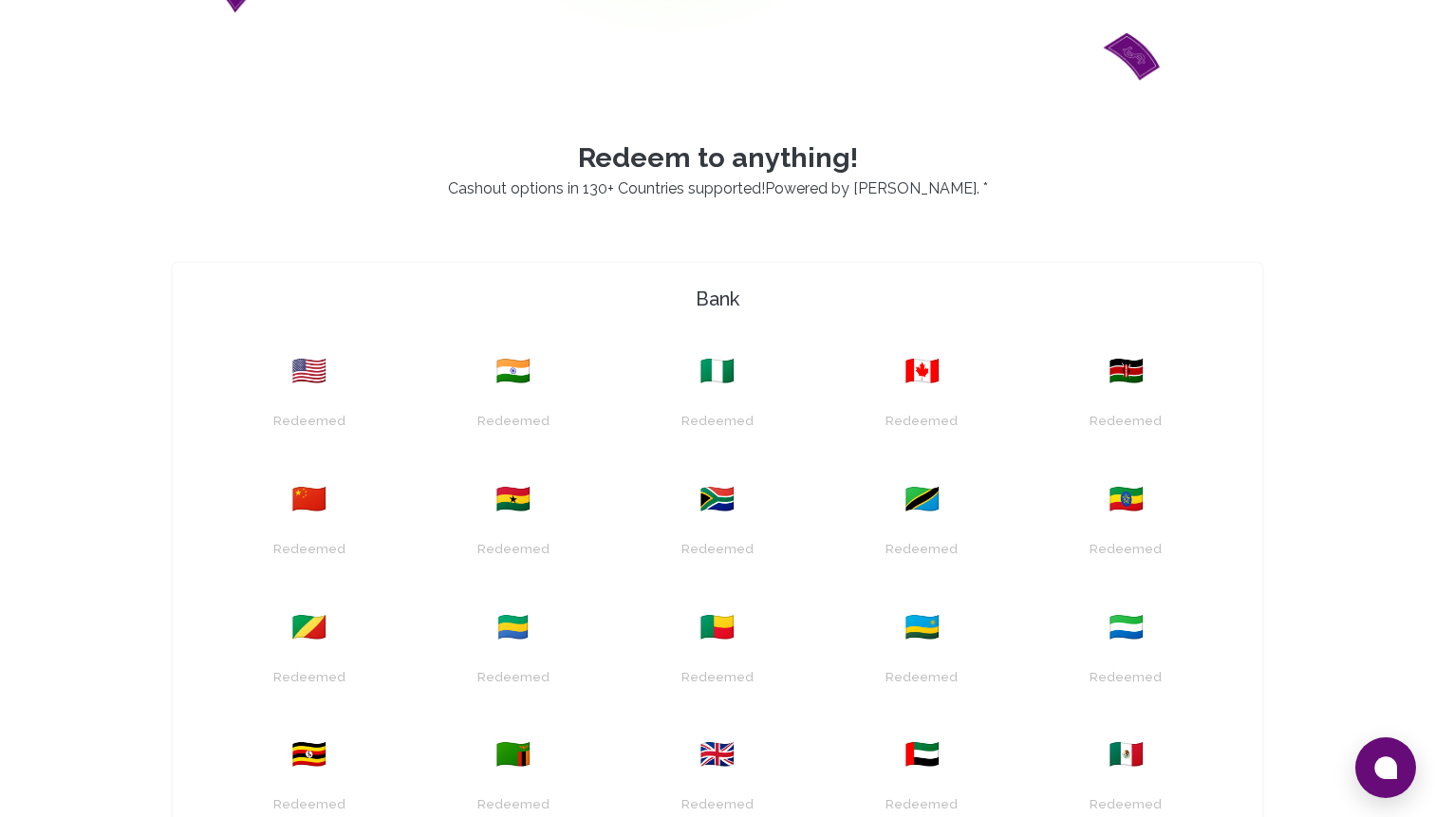
scroll to position [1092, 0]
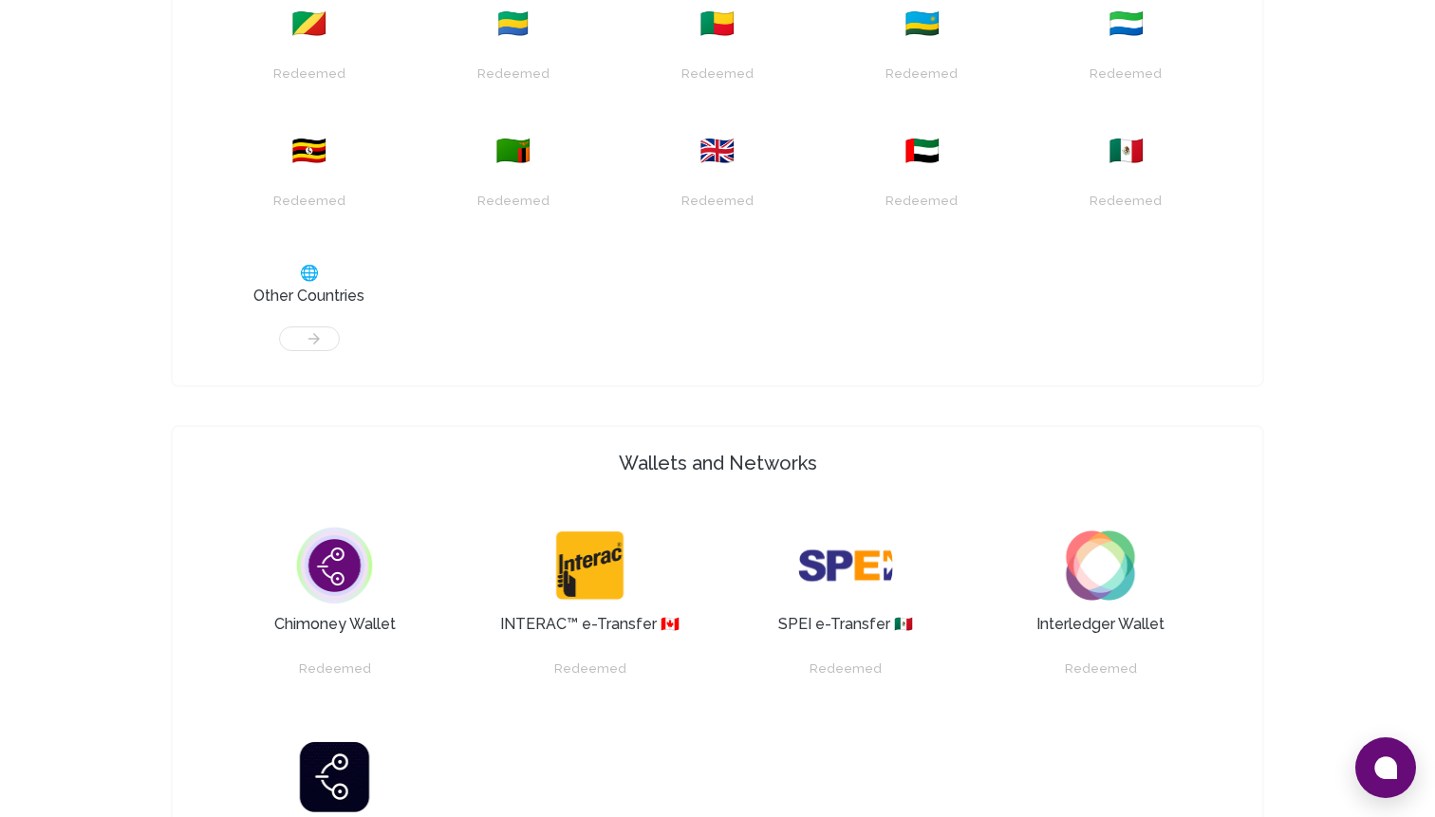
click at [865, 8] on div "🇷🇼" at bounding box center [921, 24] width 181 height 34
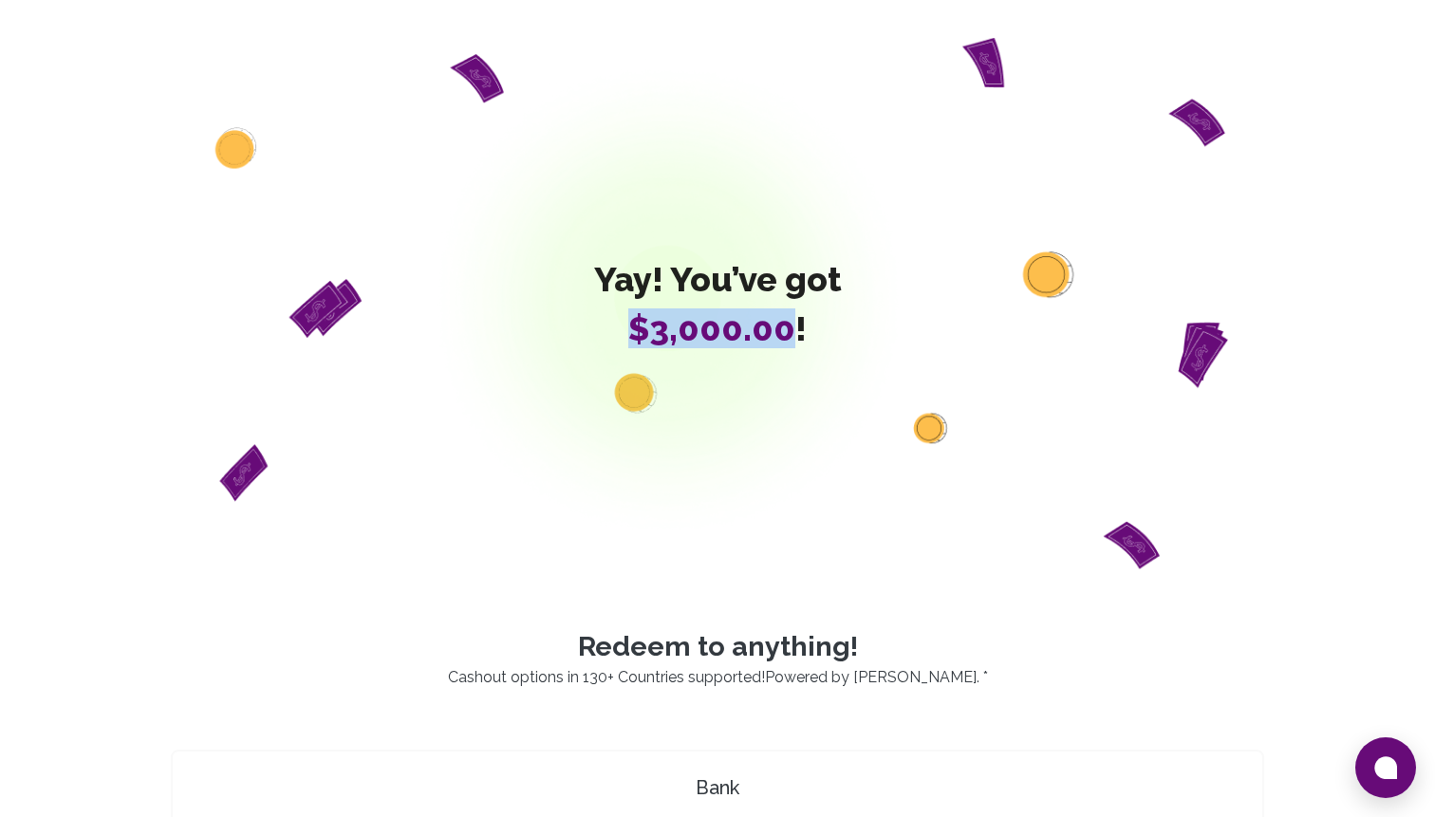
drag, startPoint x: 627, startPoint y: 321, endPoint x: 791, endPoint y: 320, distance: 164.2
click at [793, 322] on span "$3,000.00 !" at bounding box center [718, 328] width 248 height 38
click at [697, 365] on div "Yay! You’ve got $3,000.00 !" at bounding box center [717, 303] width 1093 height 531
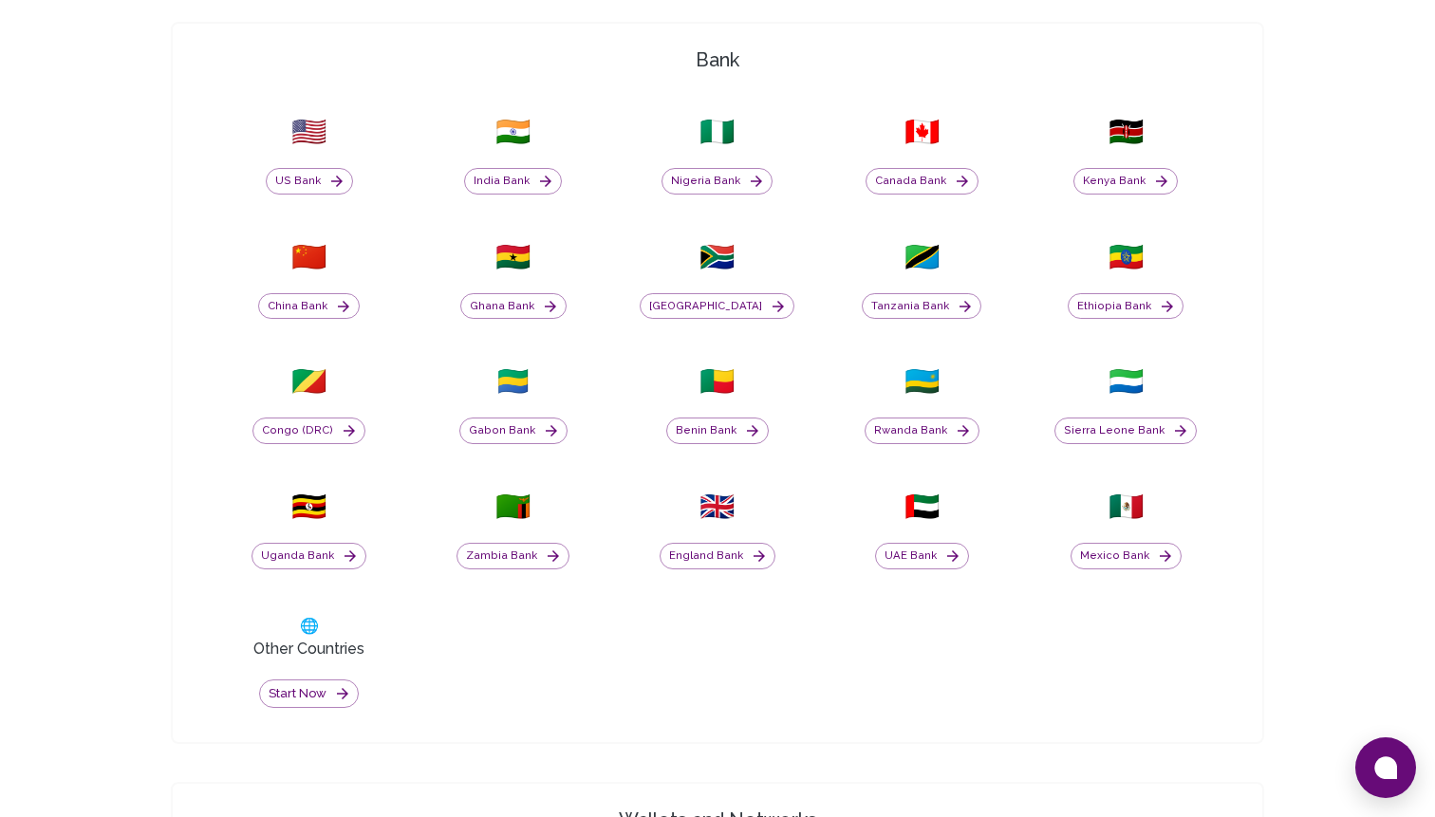
scroll to position [338, 0]
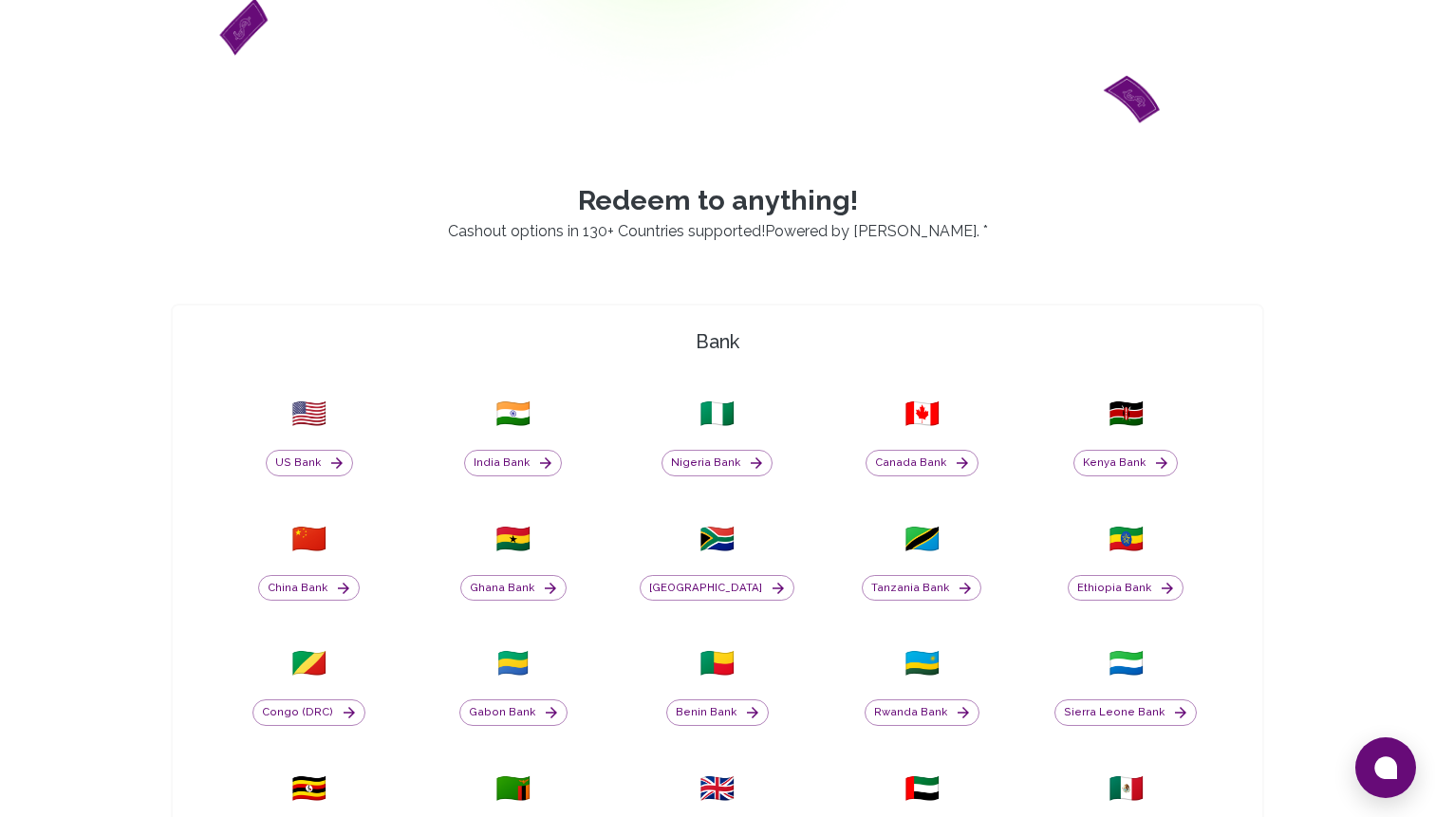
scroll to position [295, 0]
